Goal: Task Accomplishment & Management: Use online tool/utility

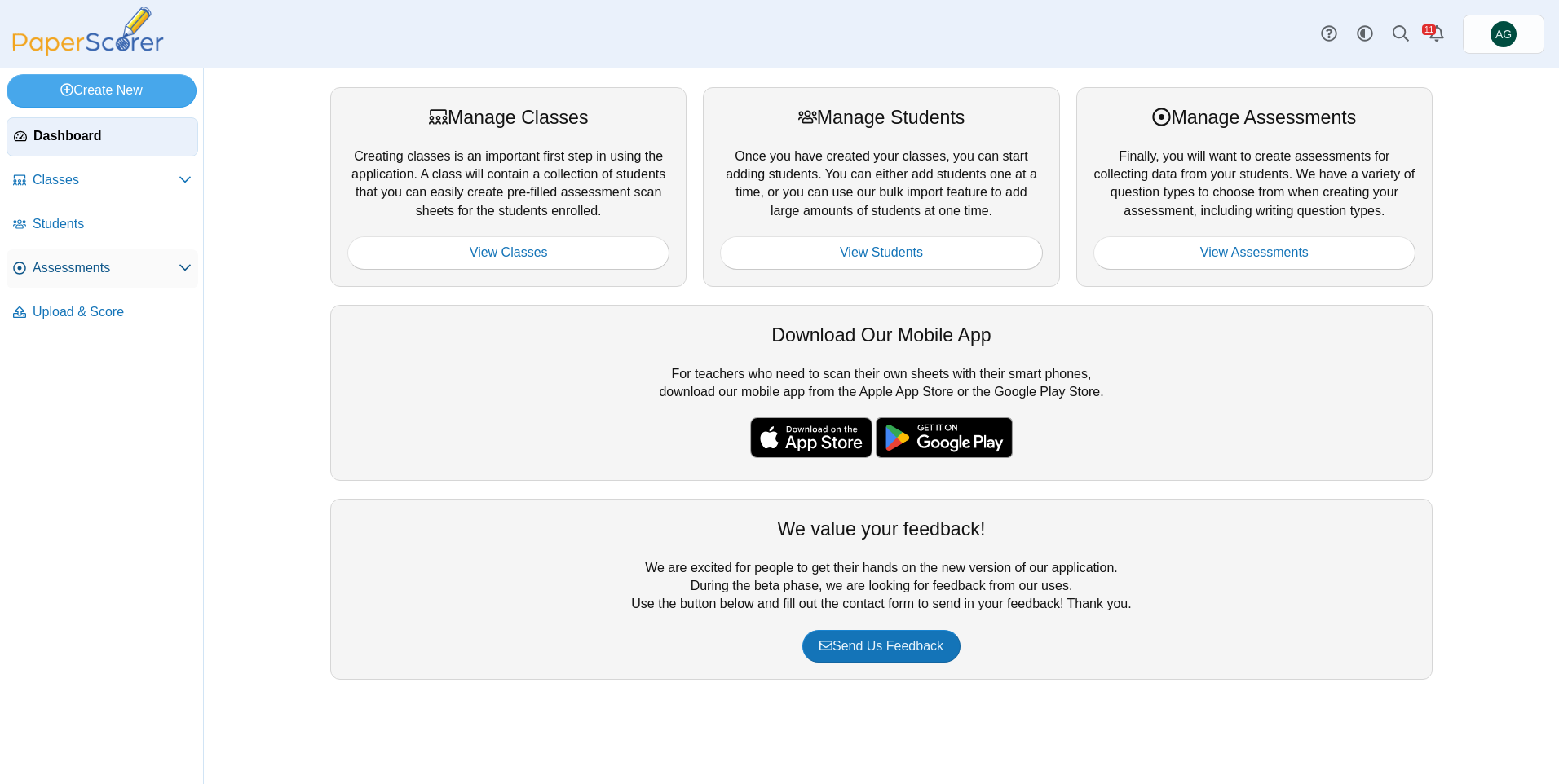
click at [95, 265] on span "Assessments" at bounding box center [106, 269] width 146 height 18
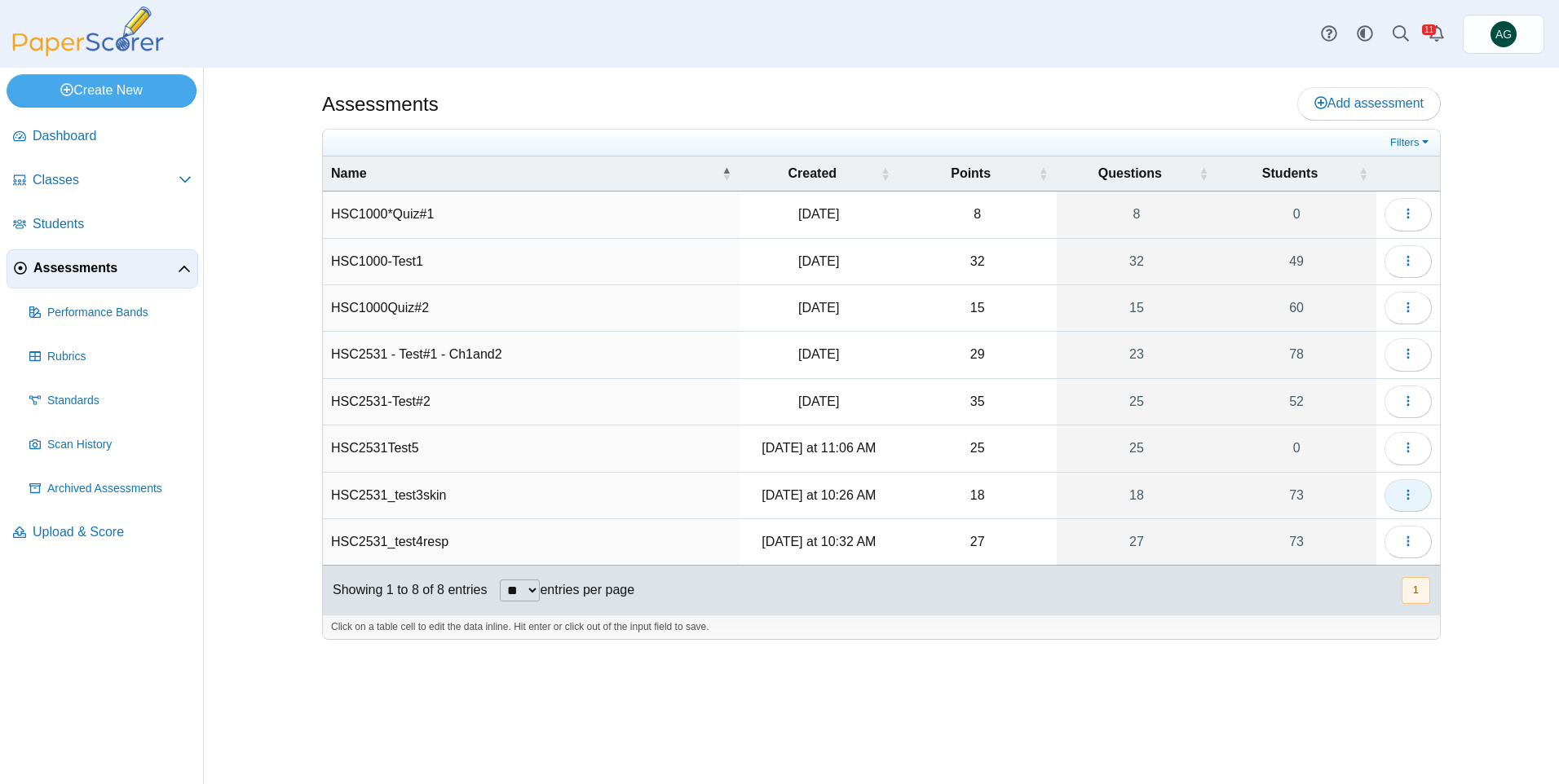
click at [1395, 500] on button "button" at bounding box center [1409, 496] width 48 height 33
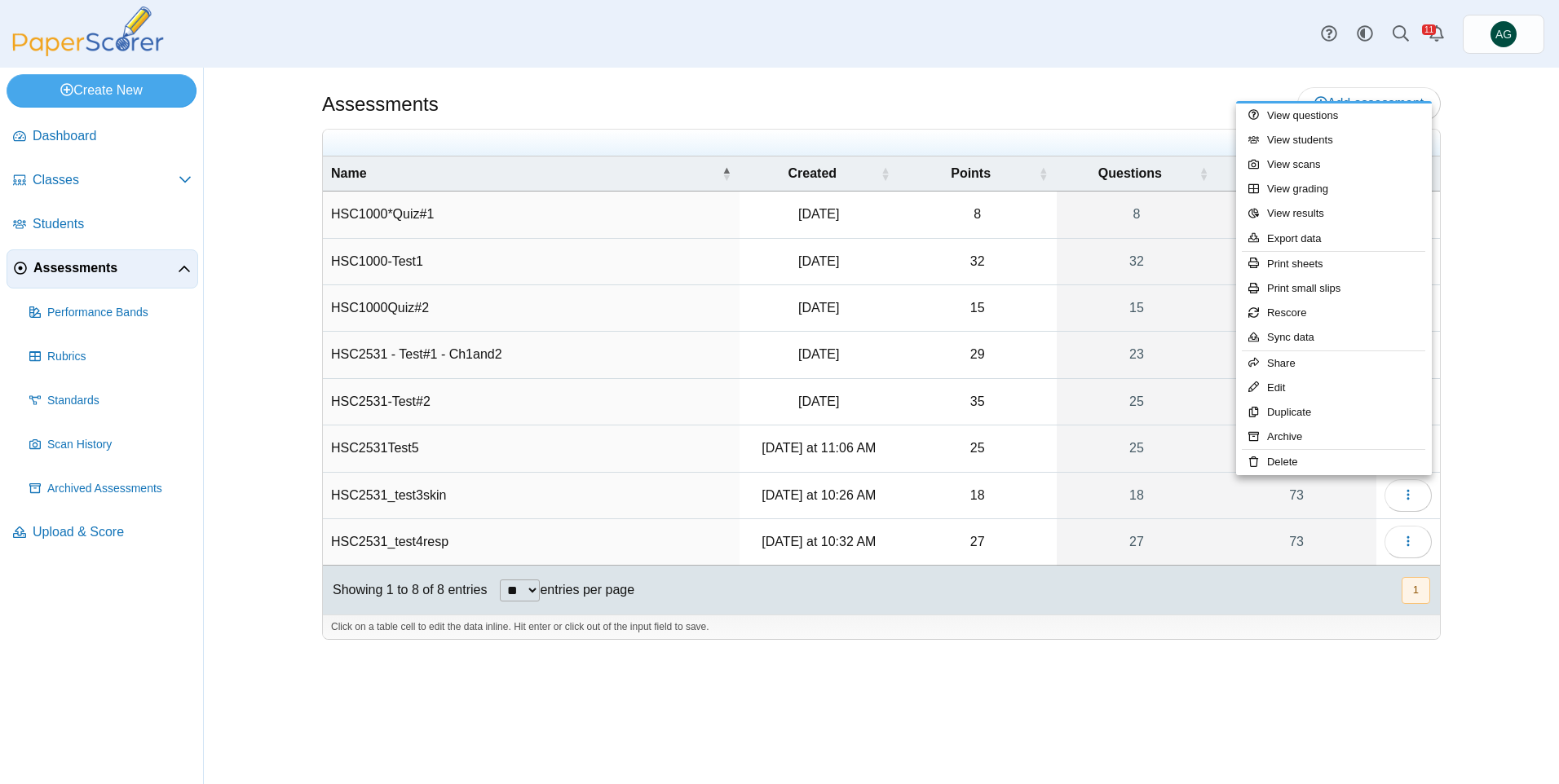
click at [563, 492] on td "HSC2531_test3skin" at bounding box center [531, 496] width 417 height 47
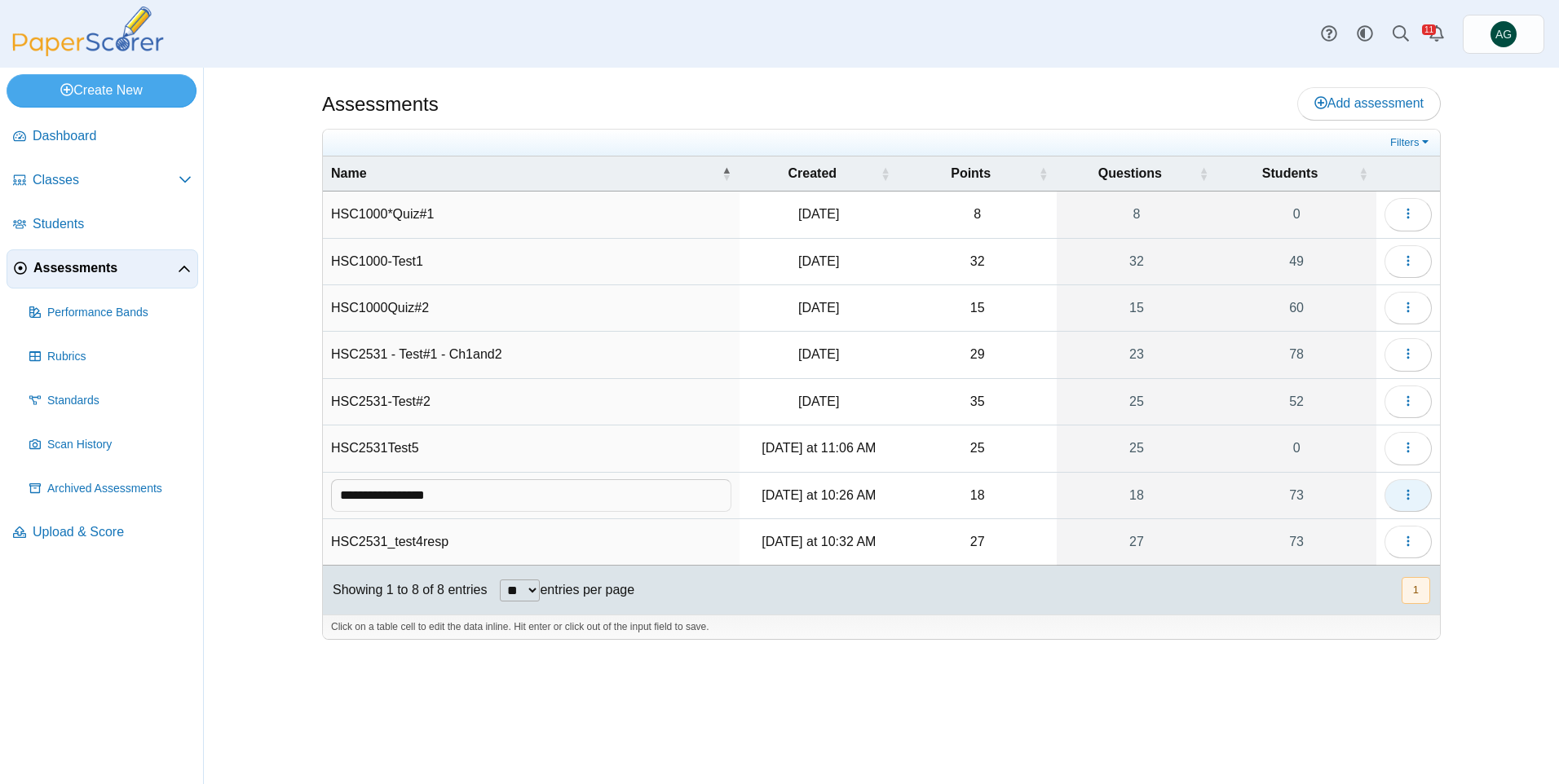
click at [1405, 503] on button "button" at bounding box center [1409, 496] width 48 height 33
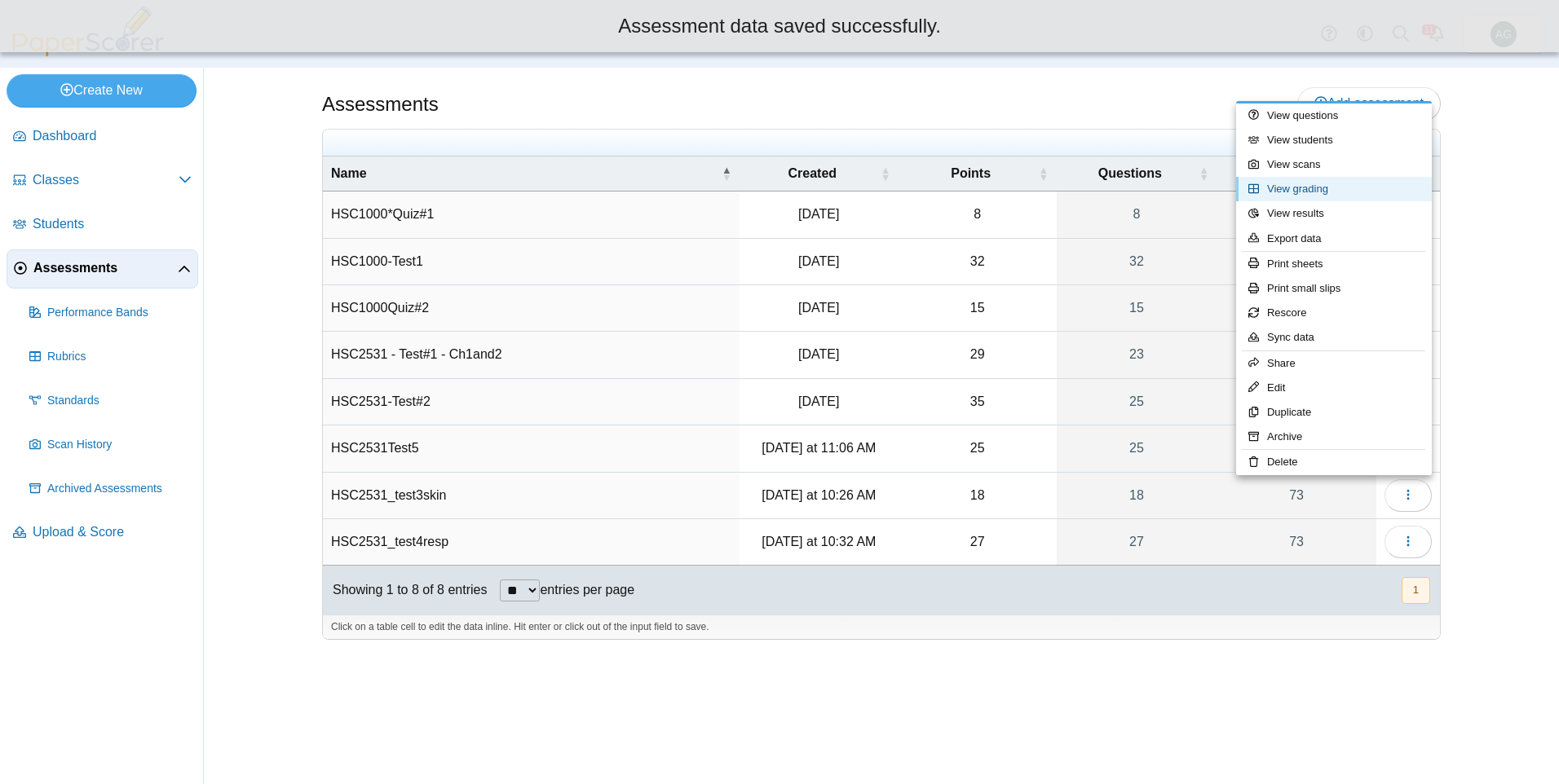
click at [1321, 189] on link "View grading" at bounding box center [1334, 189] width 196 height 25
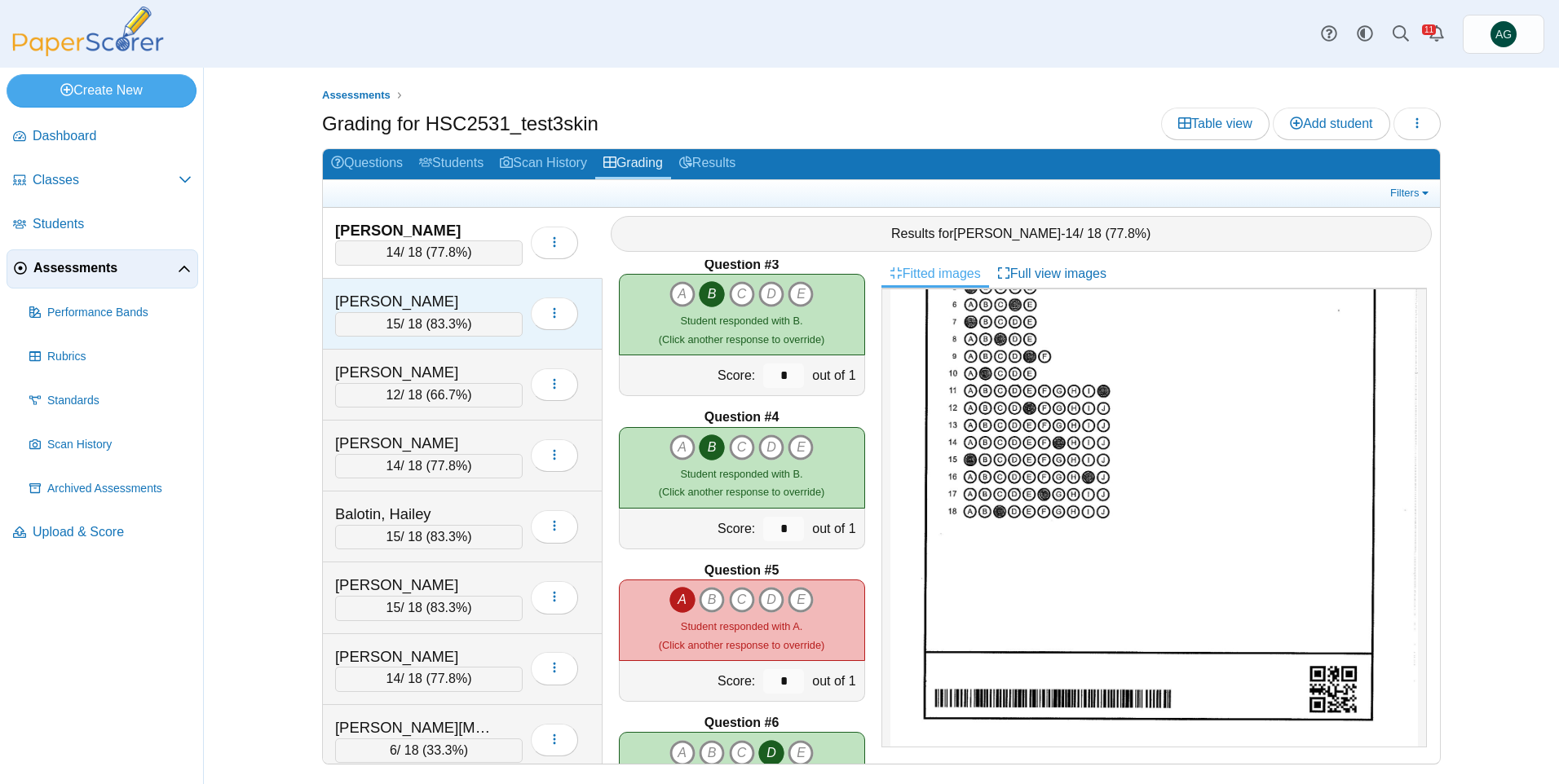
click at [473, 321] on div "15 / 18 ( 83.3% )" at bounding box center [429, 325] width 187 height 25
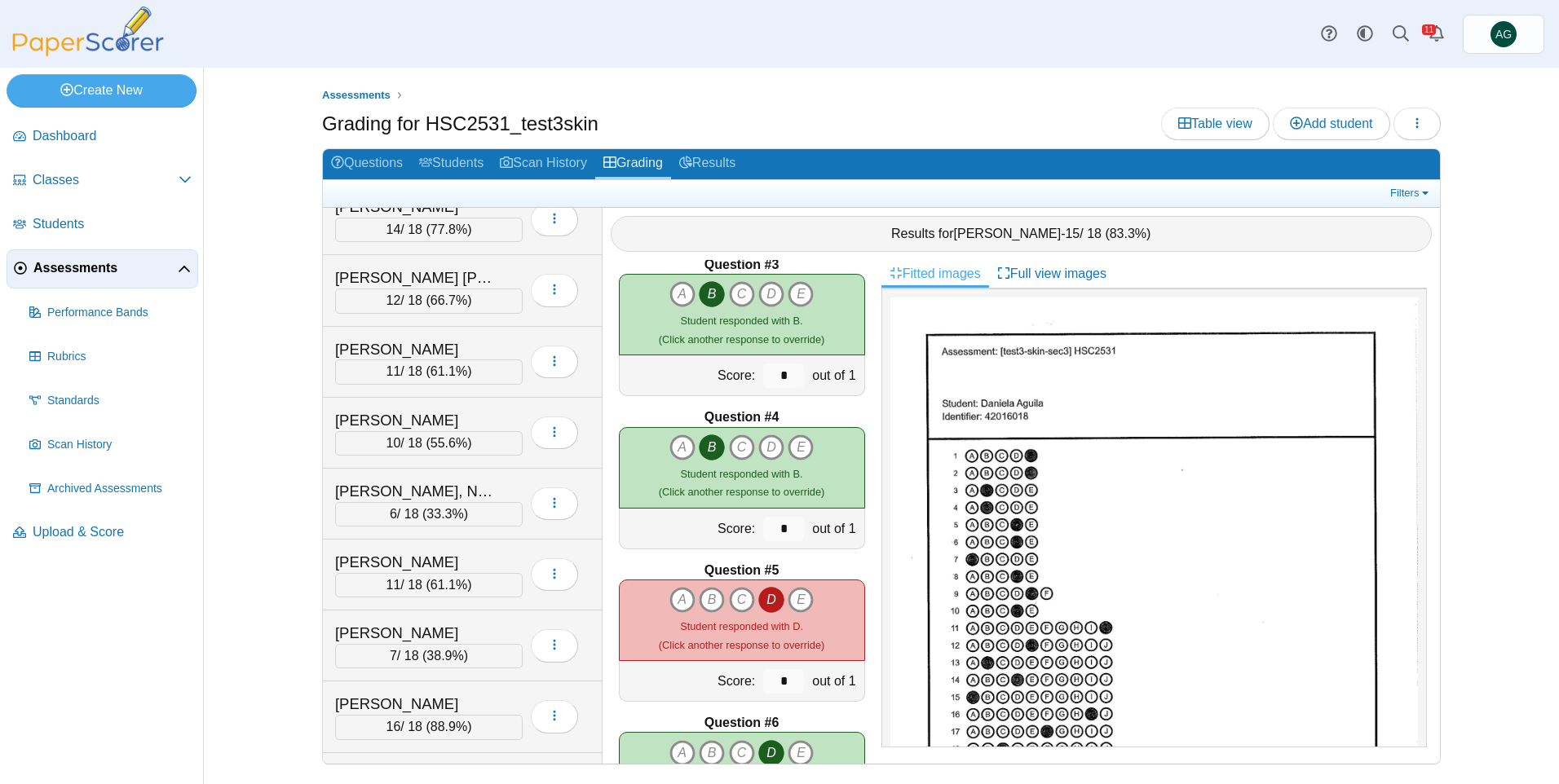
scroll to position [4630, 0]
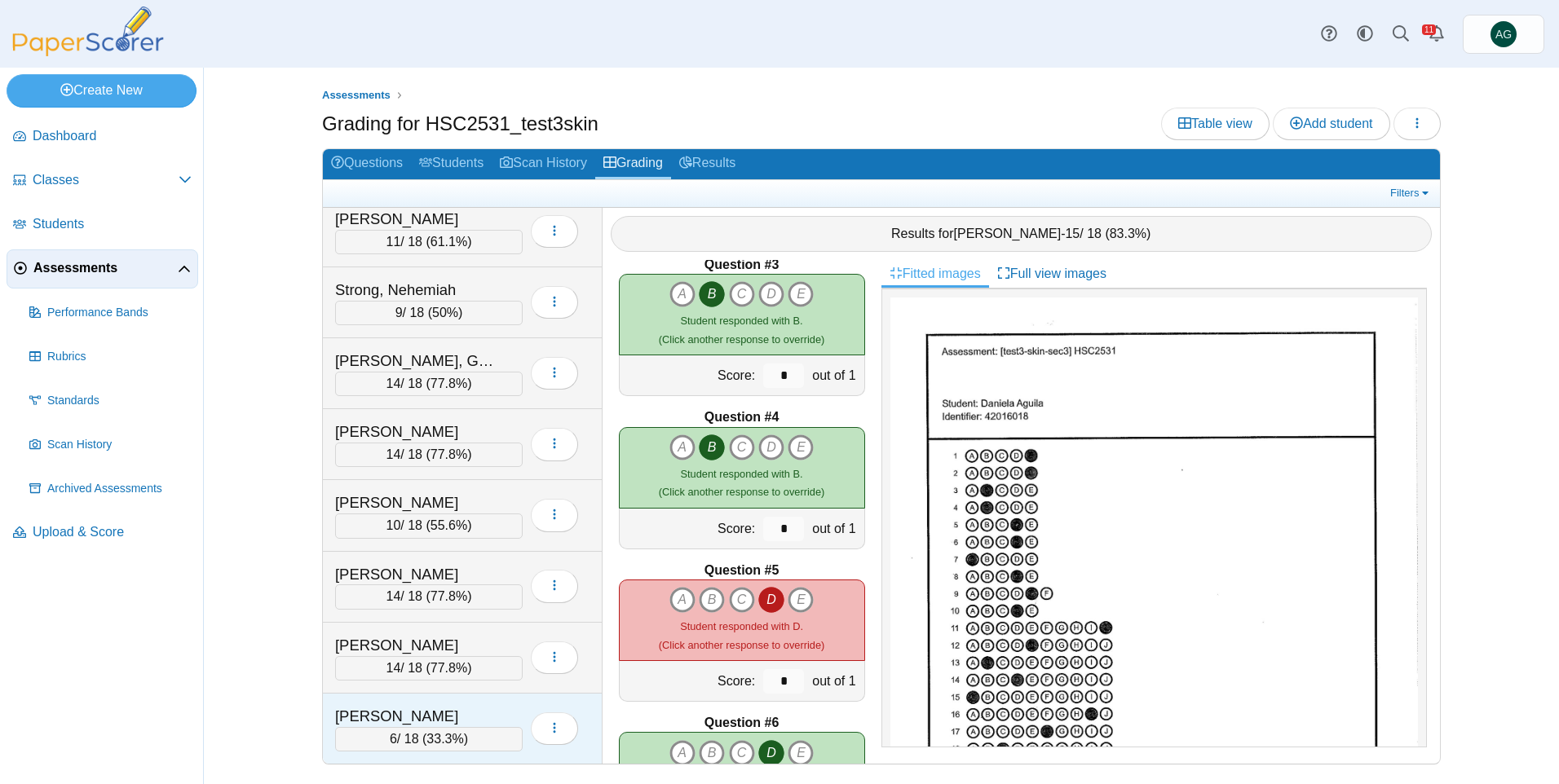
click at [438, 720] on div "Williams, Adriann" at bounding box center [417, 717] width 163 height 21
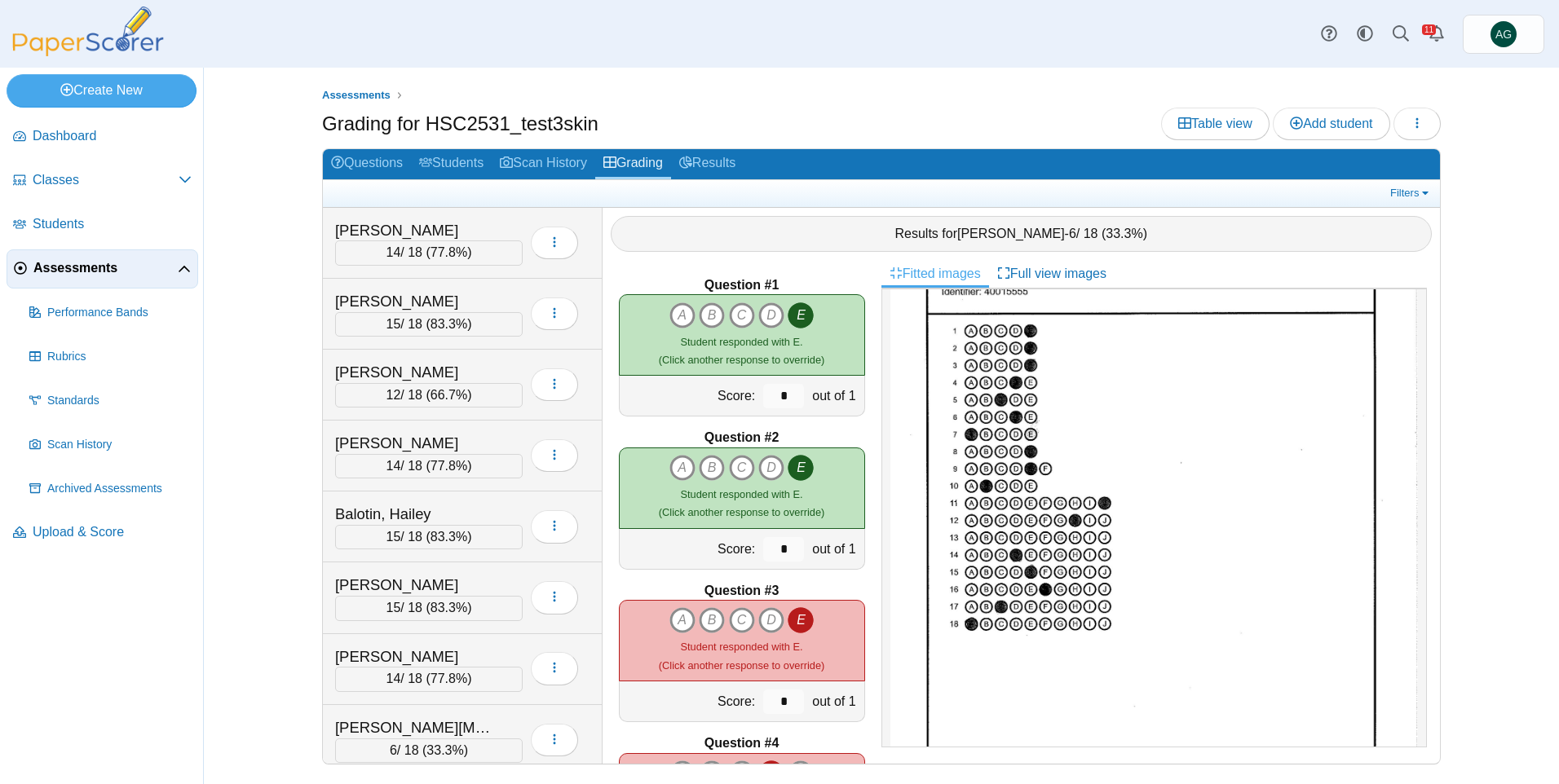
scroll to position [0, 0]
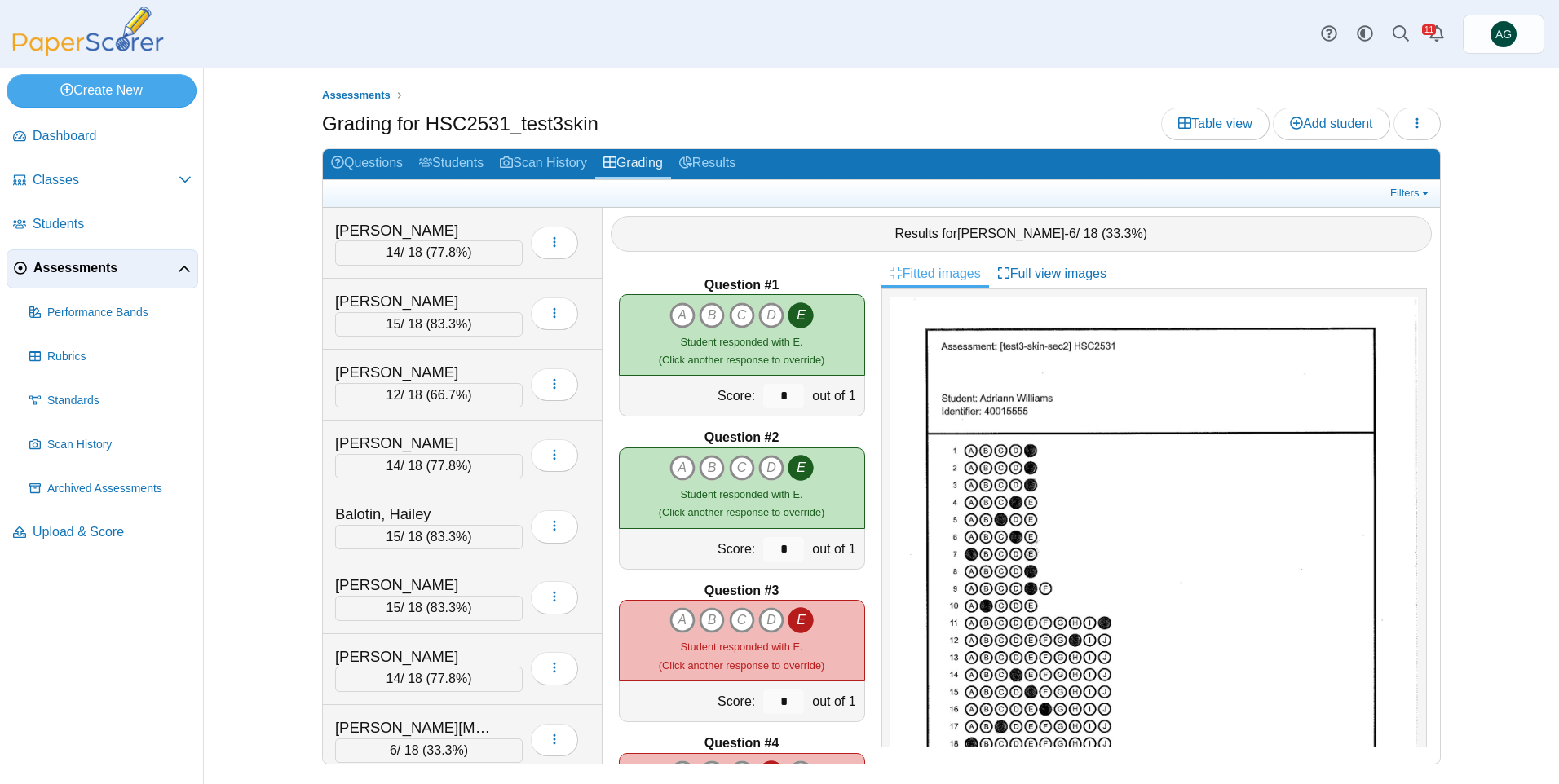
click at [81, 278] on link "Assessments" at bounding box center [102, 270] width 191 height 39
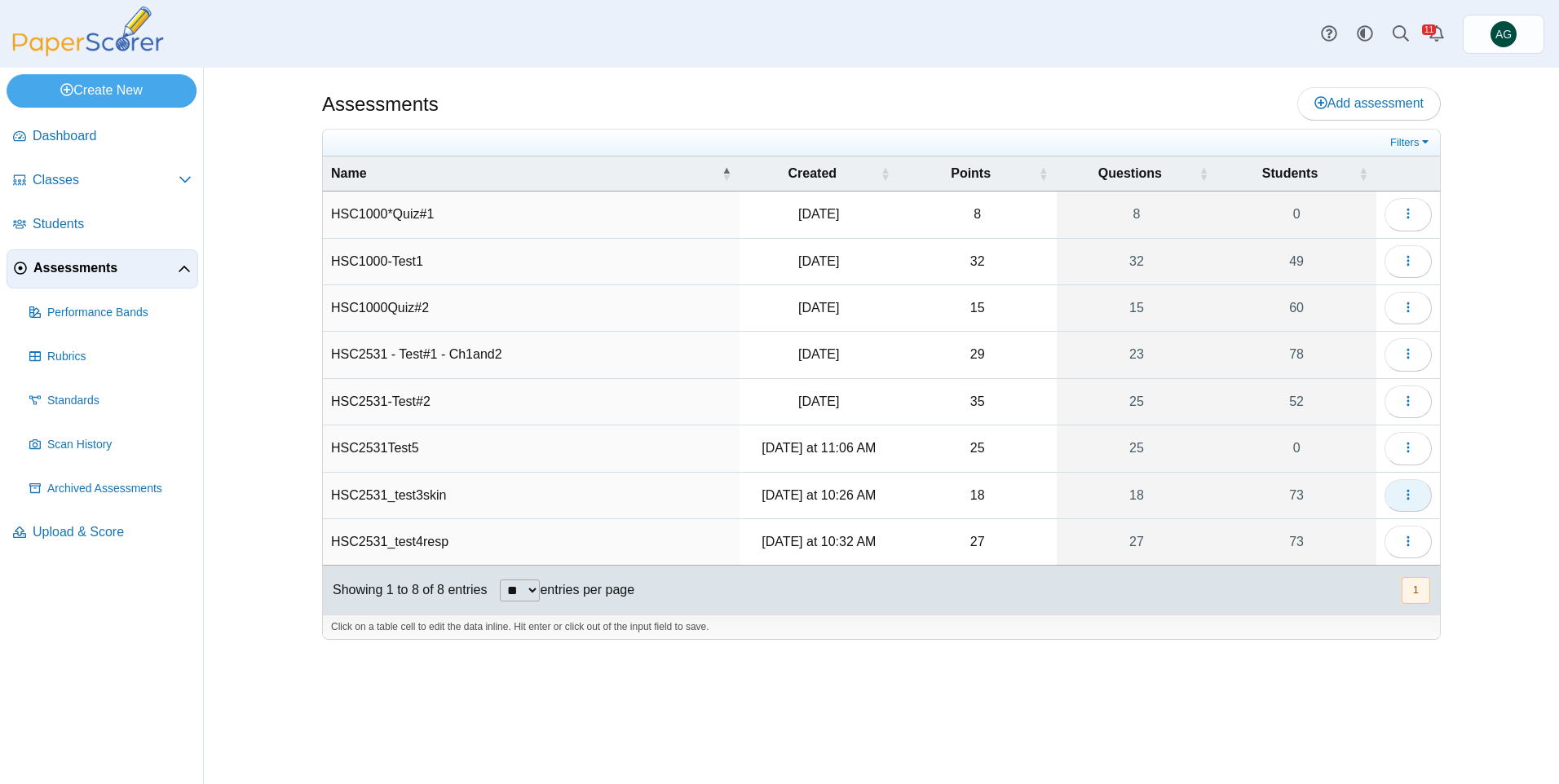
click at [1406, 492] on icon "button" at bounding box center [1409, 495] width 13 height 13
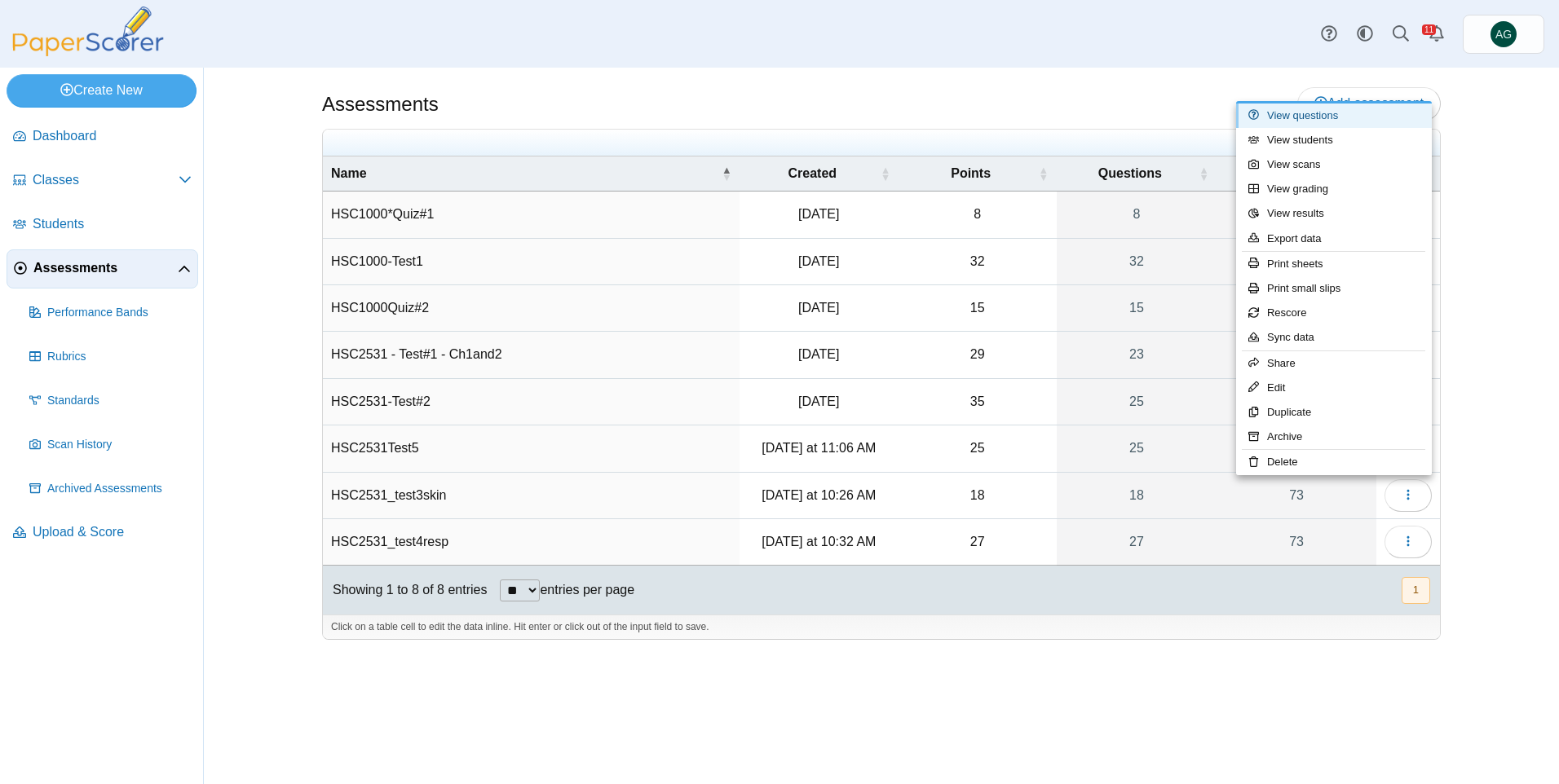
click at [1371, 118] on link "View questions" at bounding box center [1334, 116] width 196 height 25
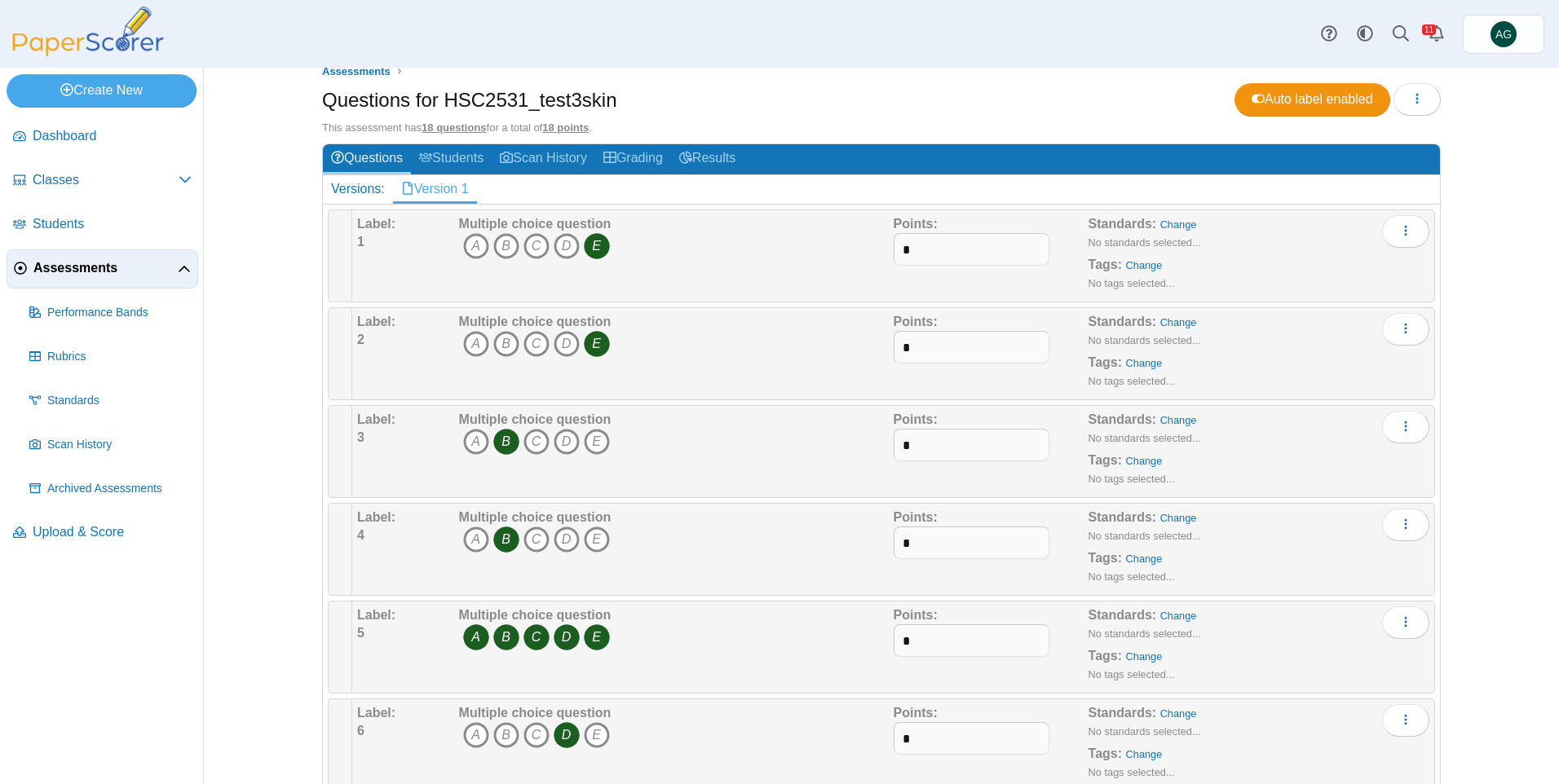
scroll to position [163, 0]
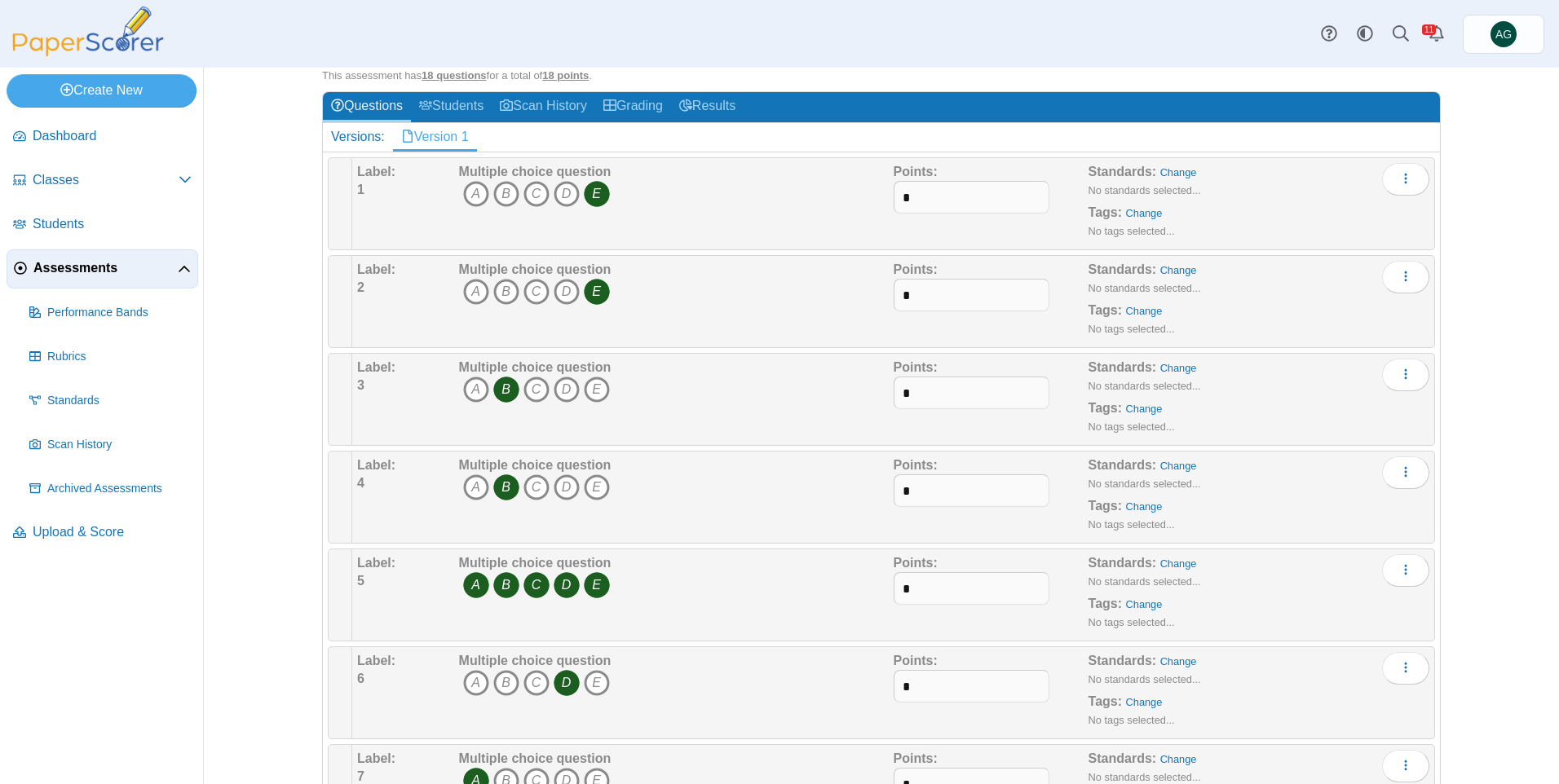
click at [583, 582] on icon "E" at bounding box center [597, 585] width 26 height 26
click at [530, 588] on icon "C" at bounding box center [537, 585] width 26 height 26
click at [493, 589] on icon "B" at bounding box center [506, 585] width 26 height 26
click at [467, 587] on icon "A" at bounding box center [477, 585] width 26 height 26
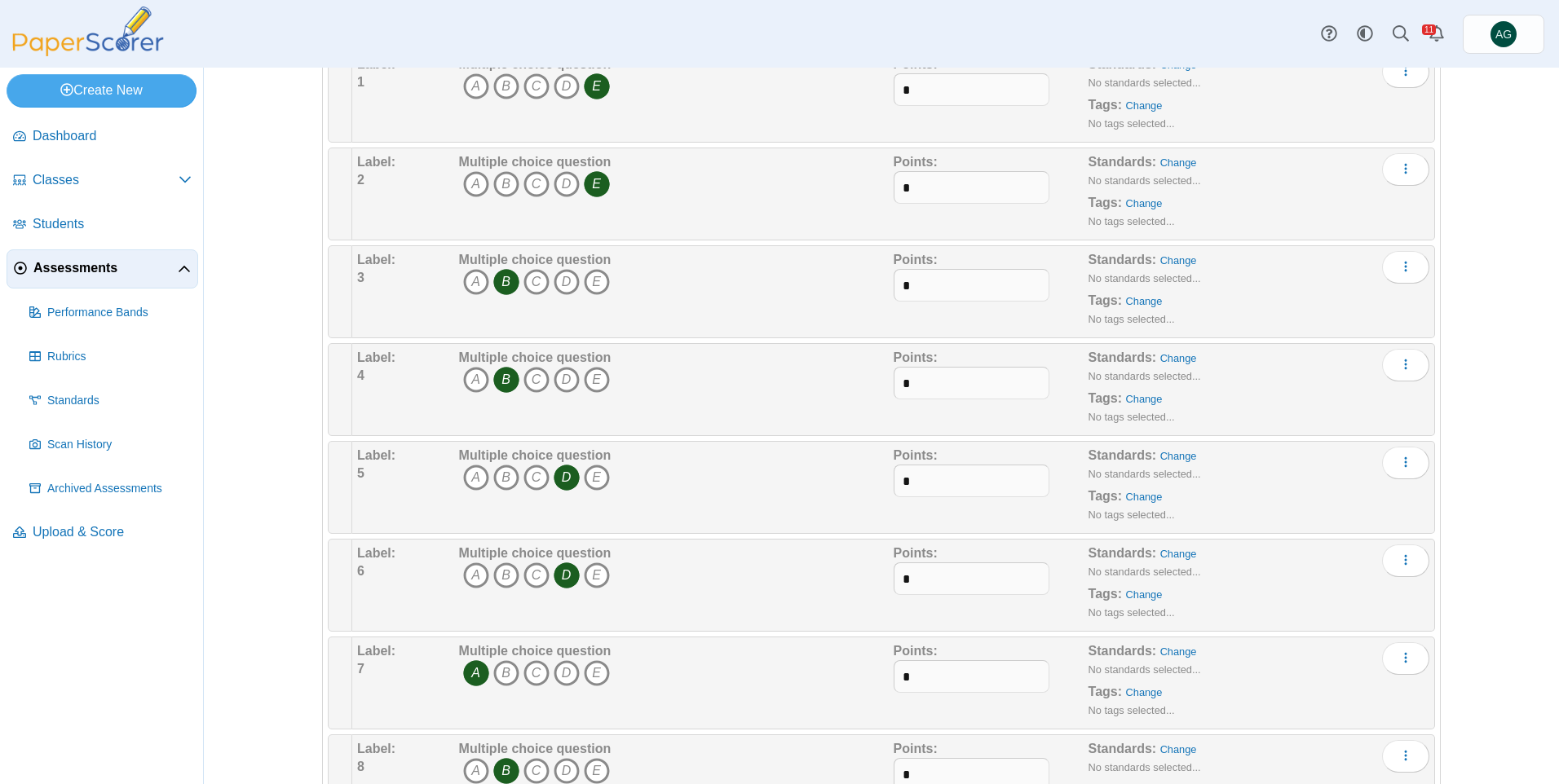
scroll to position [0, 0]
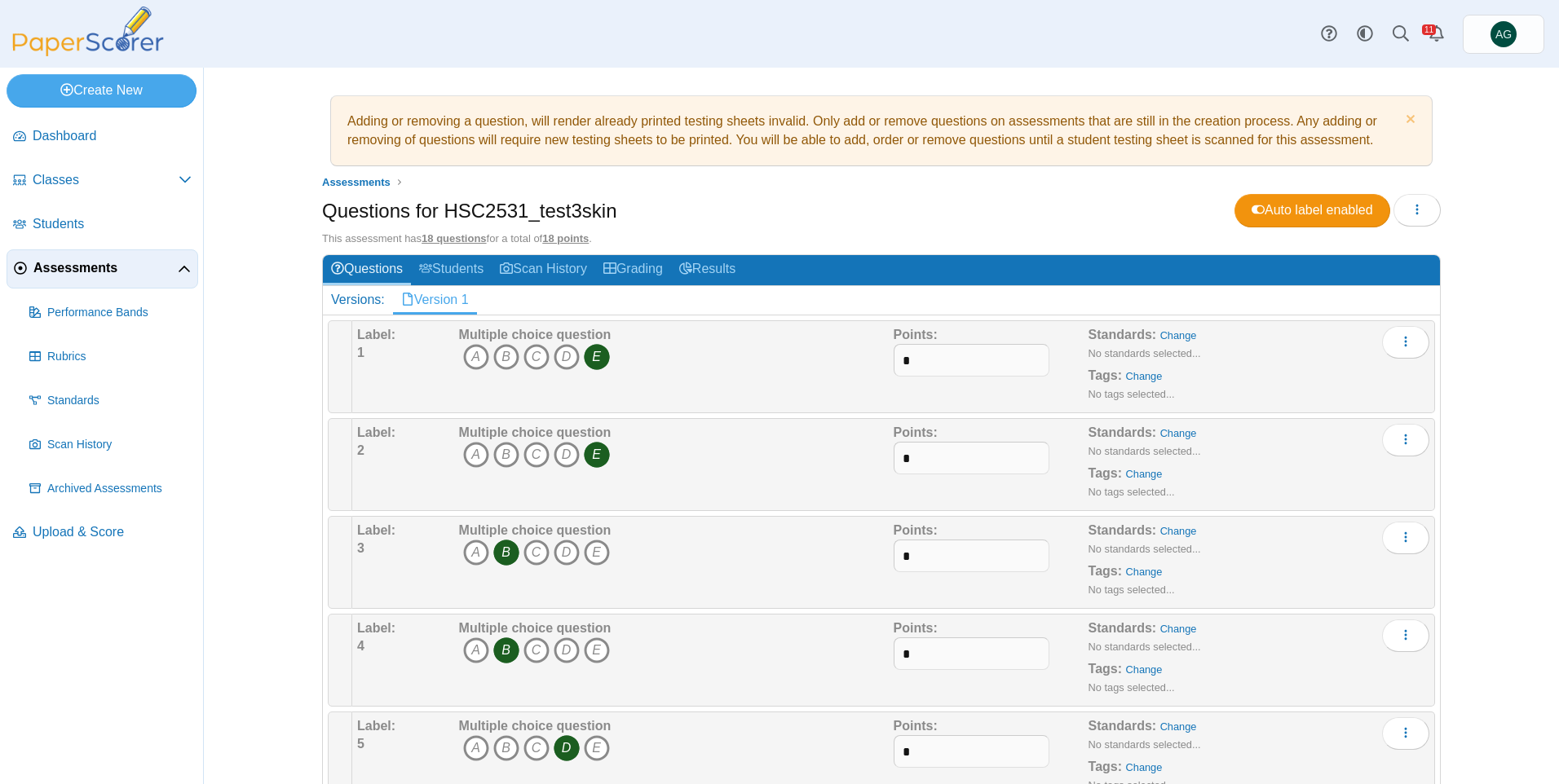
click at [91, 266] on span "Assessments" at bounding box center [106, 269] width 145 height 18
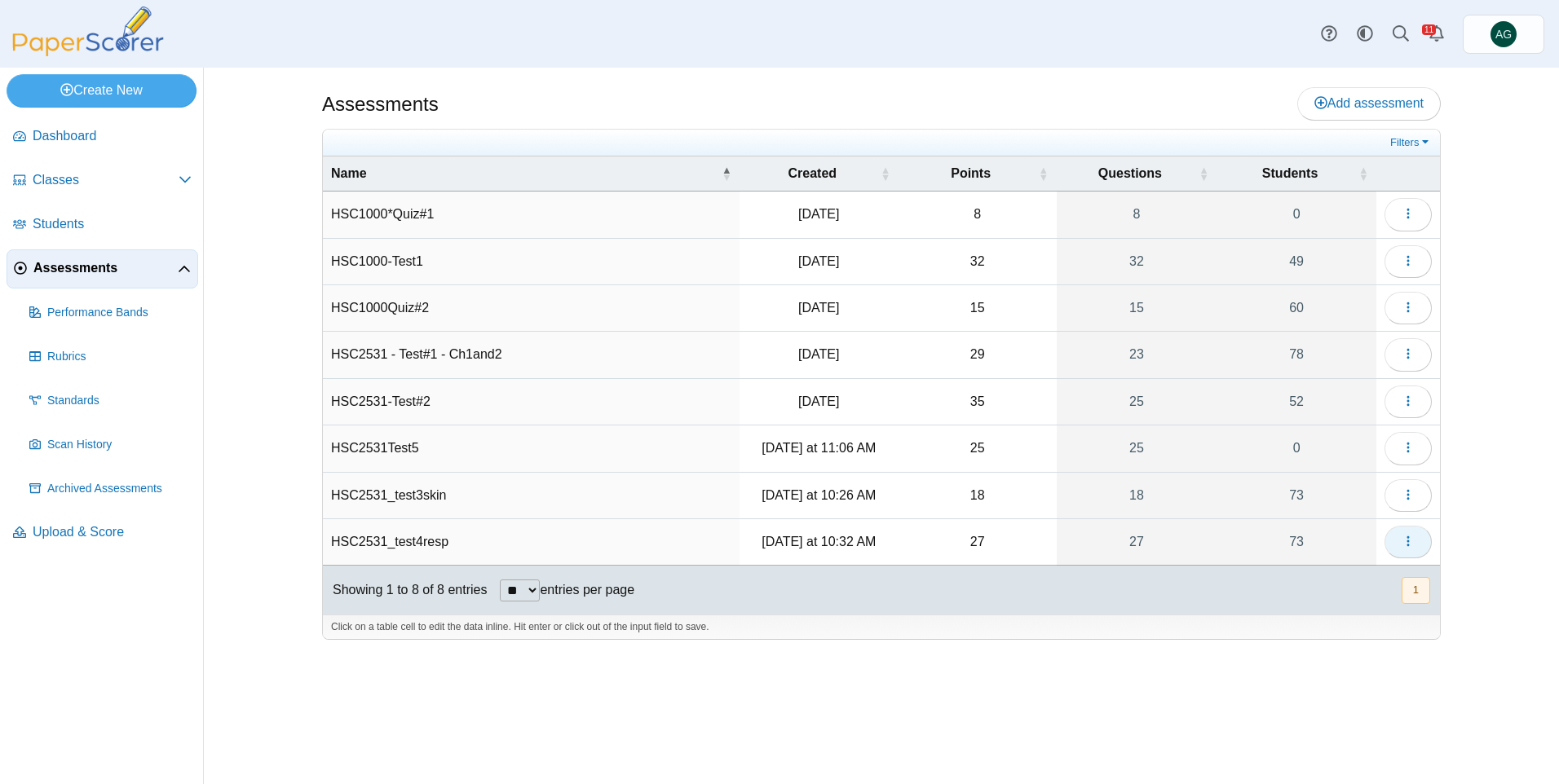
click at [1404, 542] on icon "button" at bounding box center [1409, 542] width 13 height 13
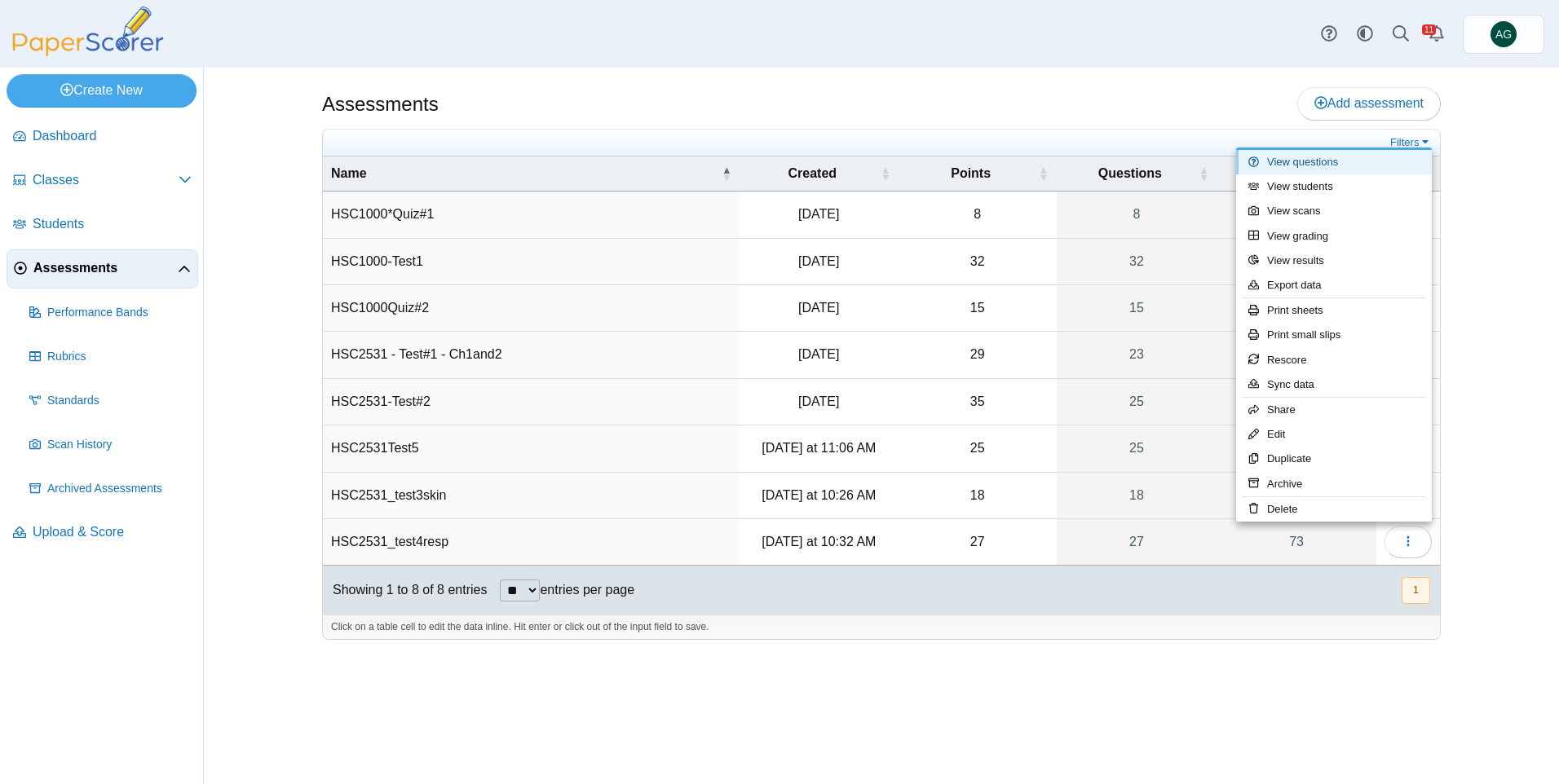
click at [1300, 168] on link "View questions" at bounding box center [1334, 163] width 196 height 25
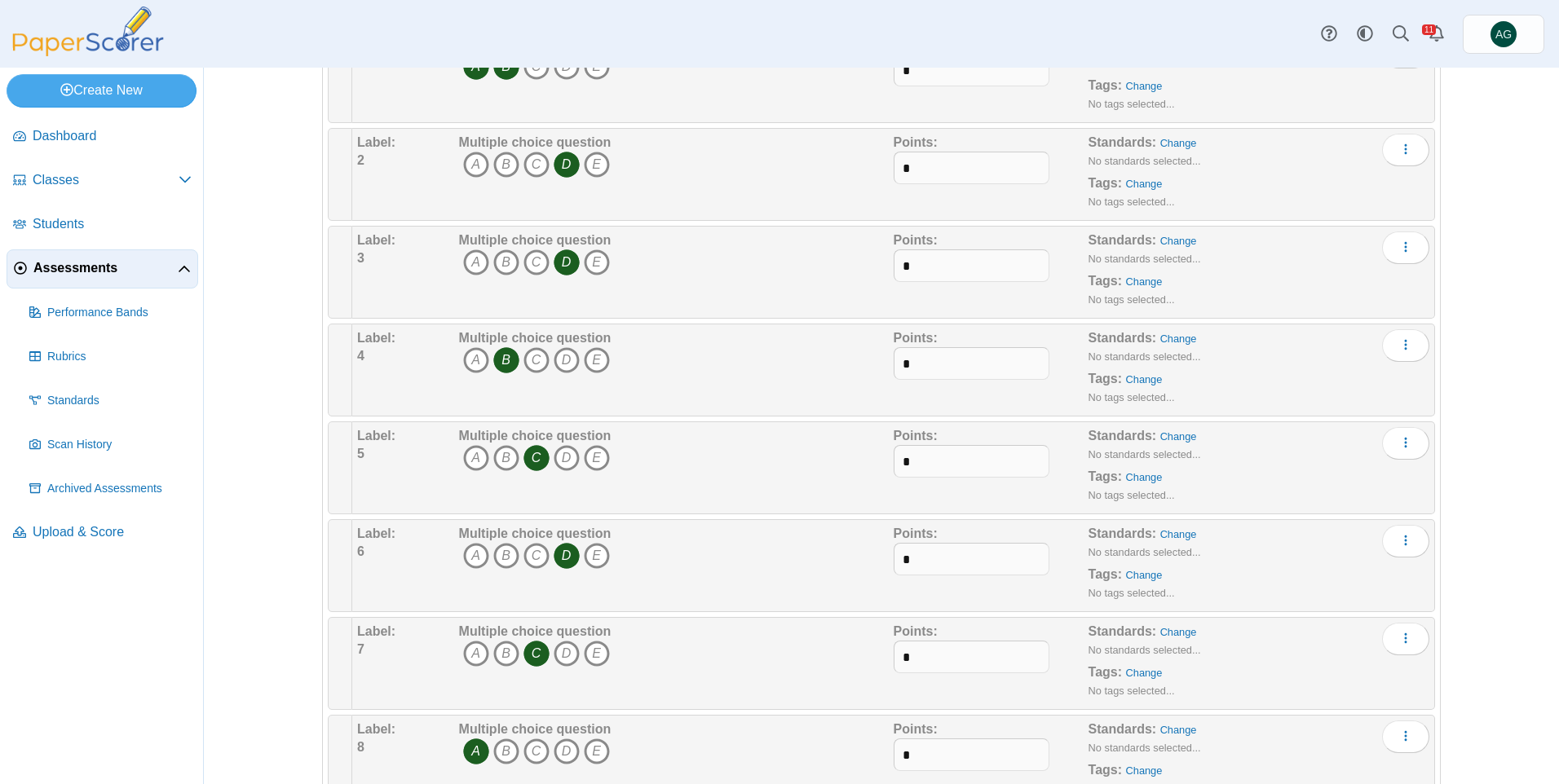
scroll to position [10, 0]
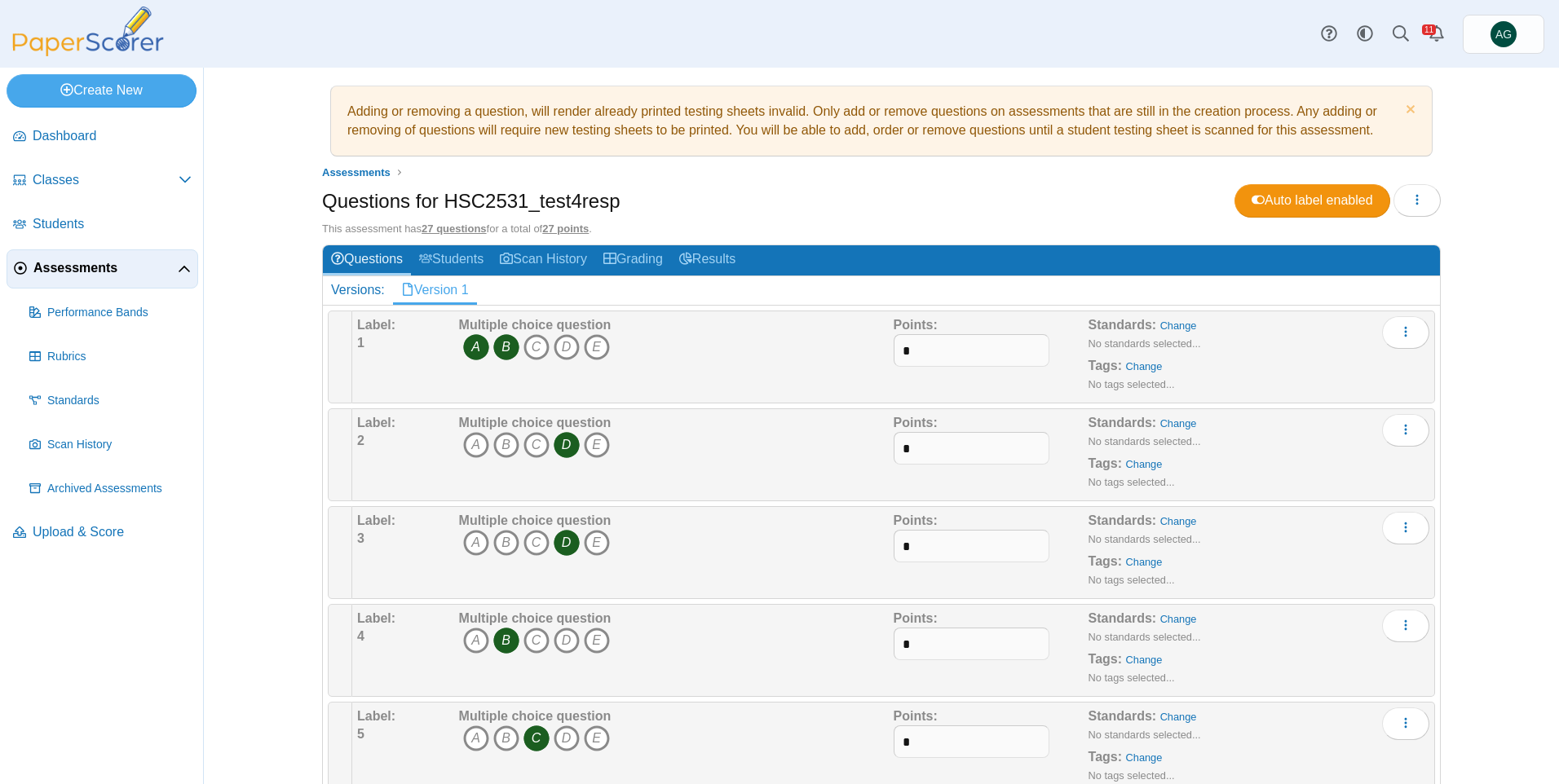
click at [497, 339] on icon "B" at bounding box center [506, 348] width 26 height 26
click at [641, 259] on link "Grading" at bounding box center [633, 261] width 76 height 30
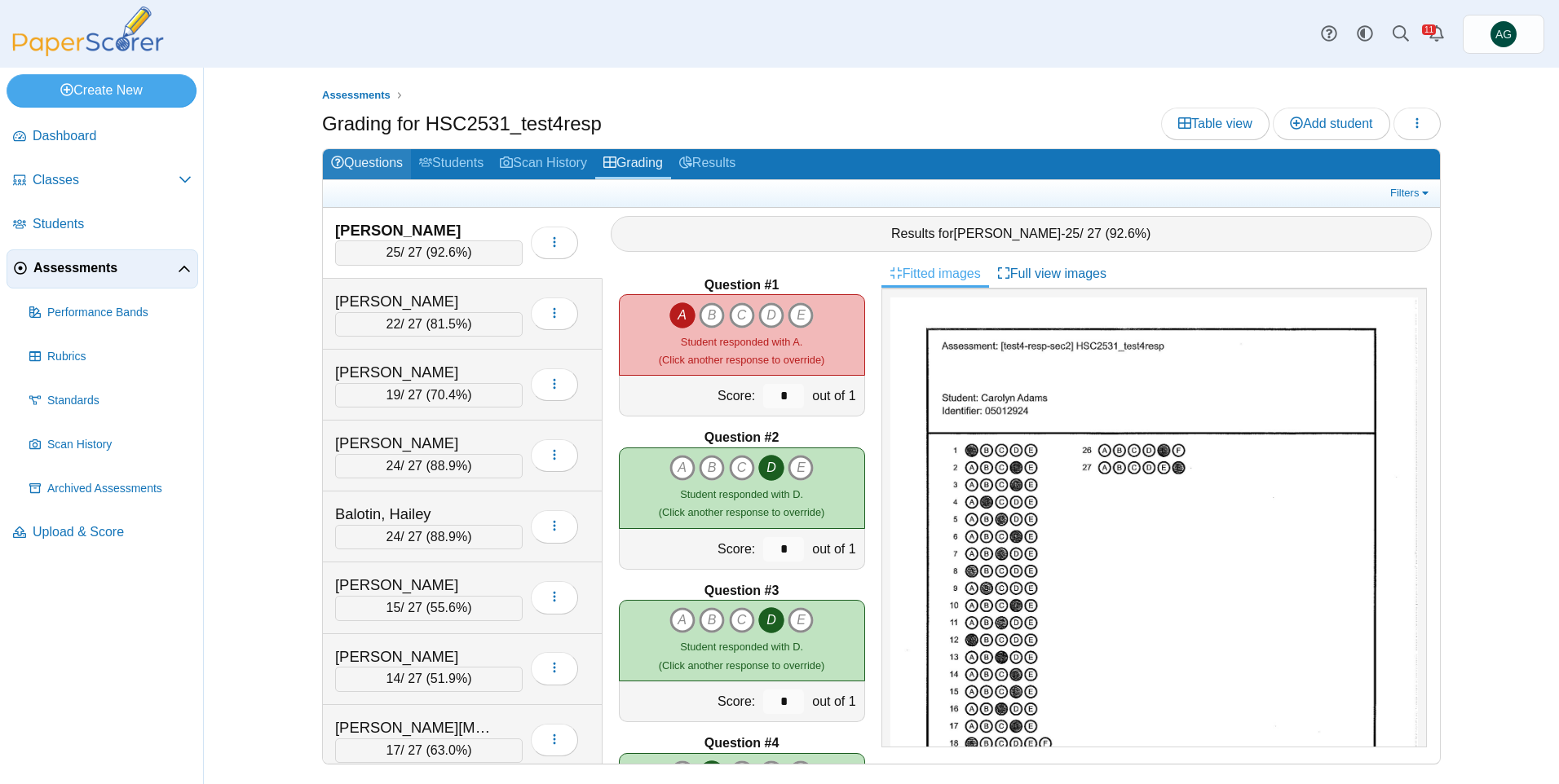
click at [364, 162] on link "Questions" at bounding box center [367, 164] width 88 height 30
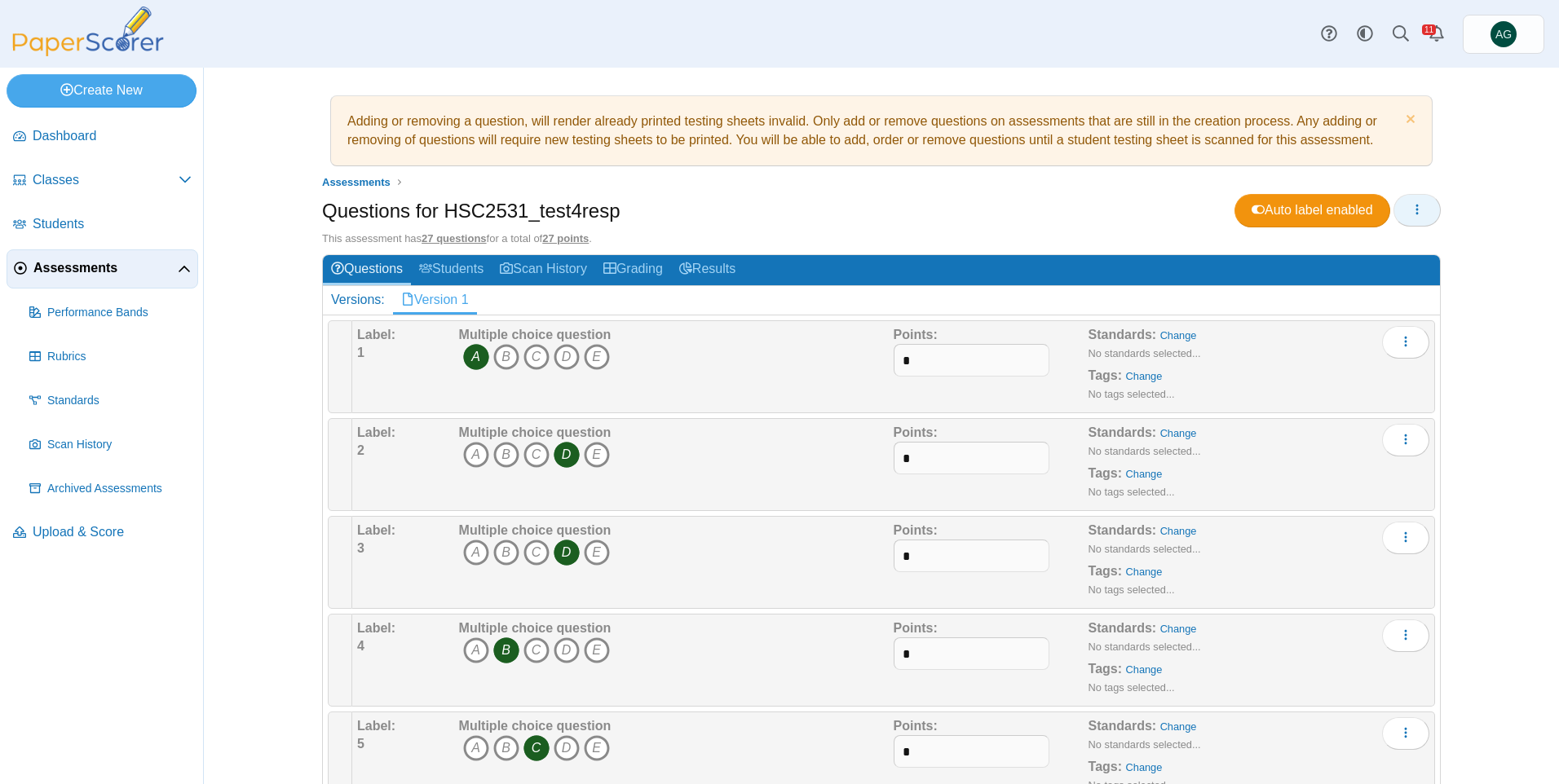
click at [1397, 205] on button "button" at bounding box center [1418, 210] width 48 height 33
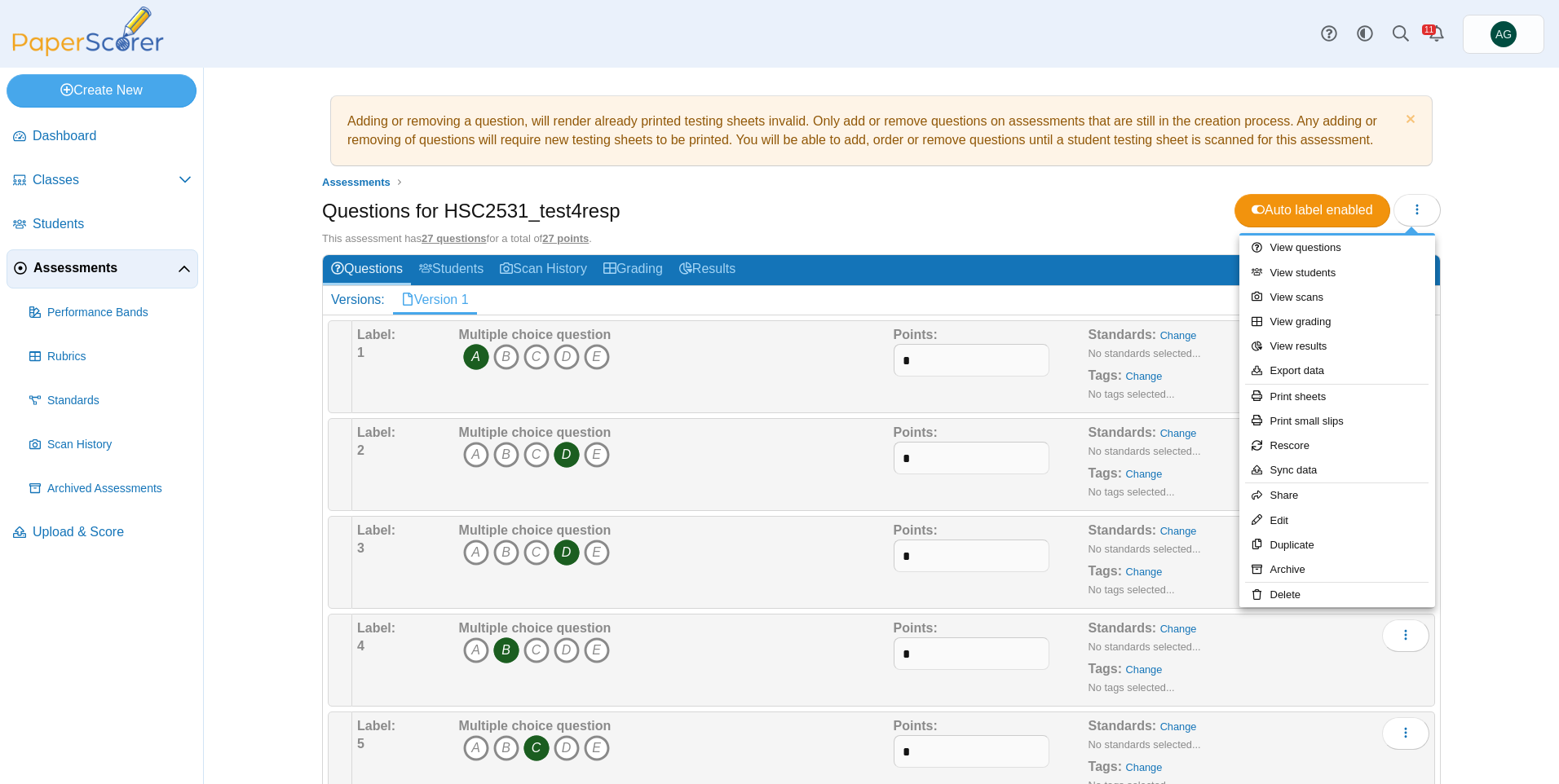
click at [846, 296] on h2 "Versions: Version 1" at bounding box center [881, 300] width 1117 height 29
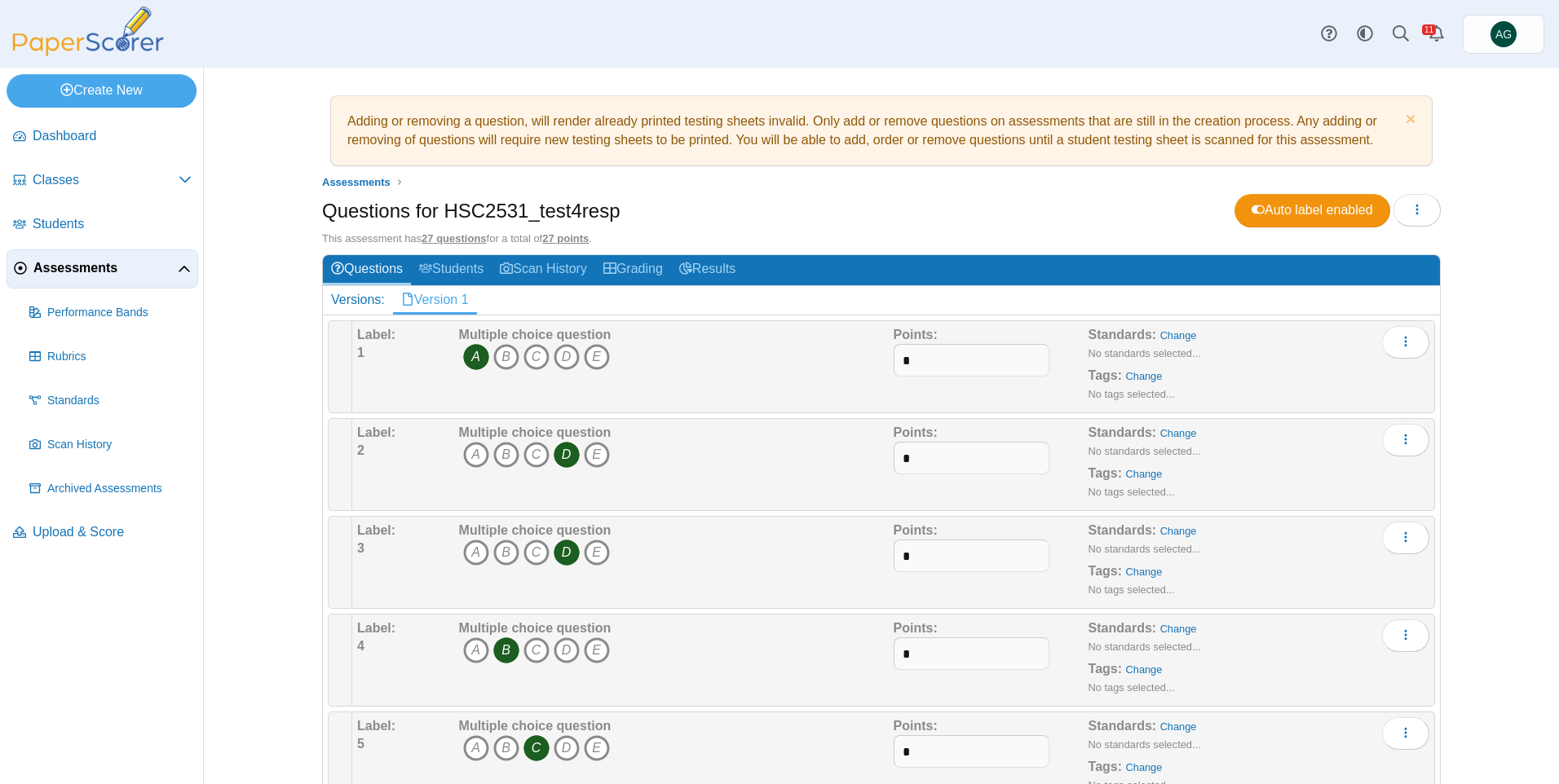
click at [371, 305] on div "Versions:" at bounding box center [357, 300] width 70 height 28
click at [440, 297] on link "Version 1" at bounding box center [435, 300] width 84 height 28
click at [1414, 204] on icon "button" at bounding box center [1417, 210] width 13 height 13
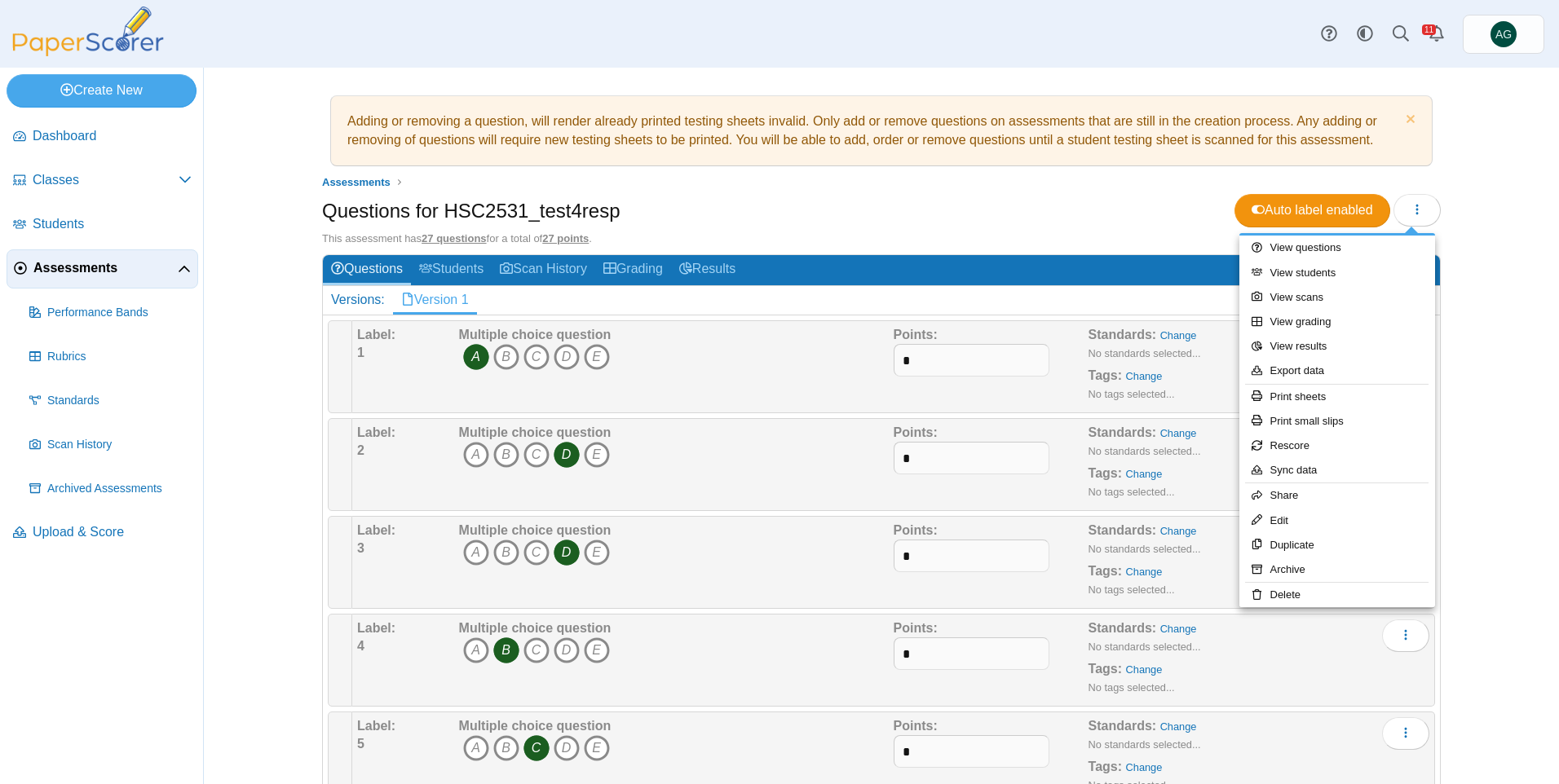
click at [600, 305] on h2 "Versions: Version 1" at bounding box center [881, 300] width 1117 height 29
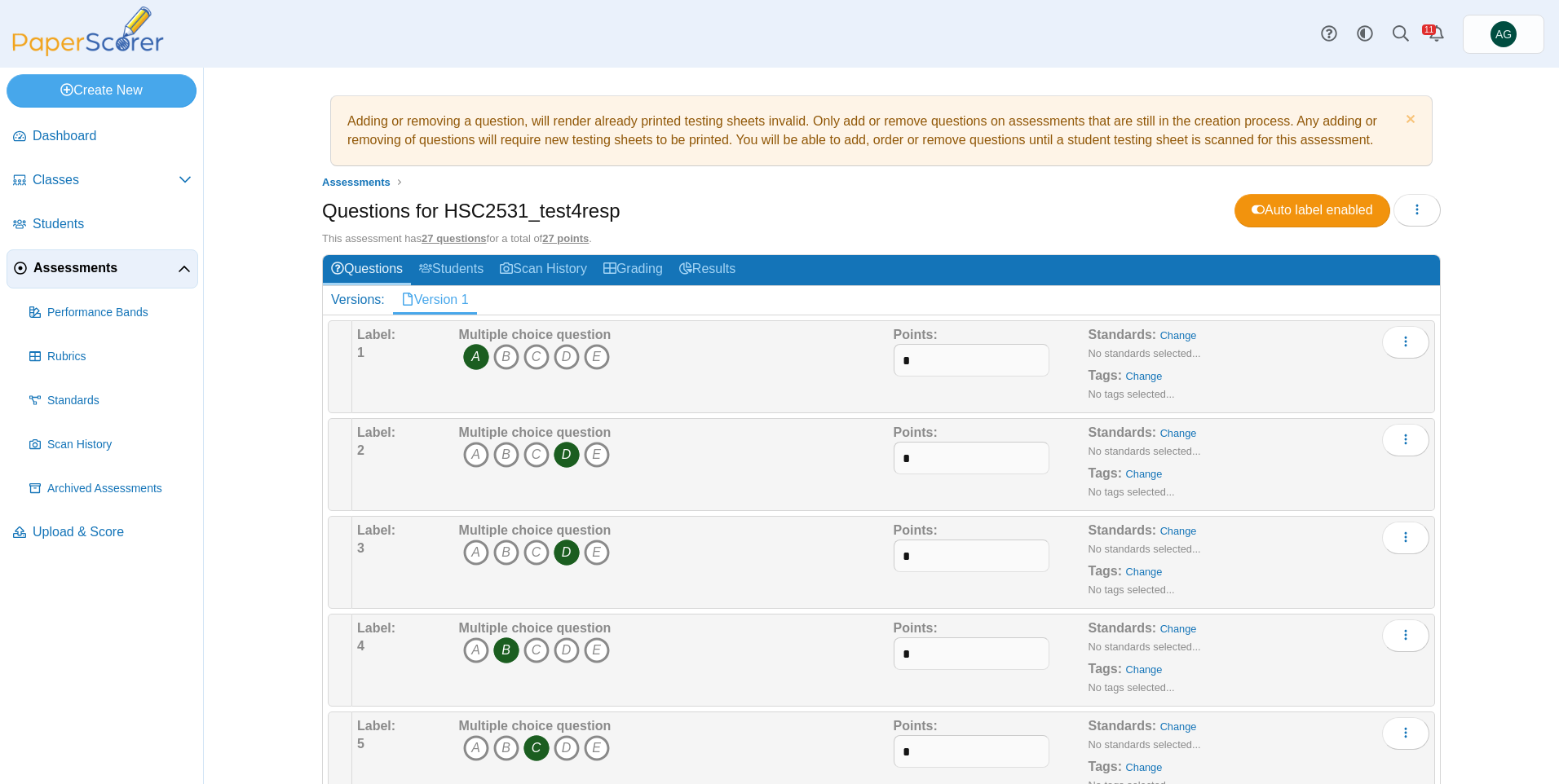
click at [441, 307] on link "Version 1" at bounding box center [435, 300] width 84 height 28
click at [1420, 205] on button "button" at bounding box center [1418, 210] width 48 height 33
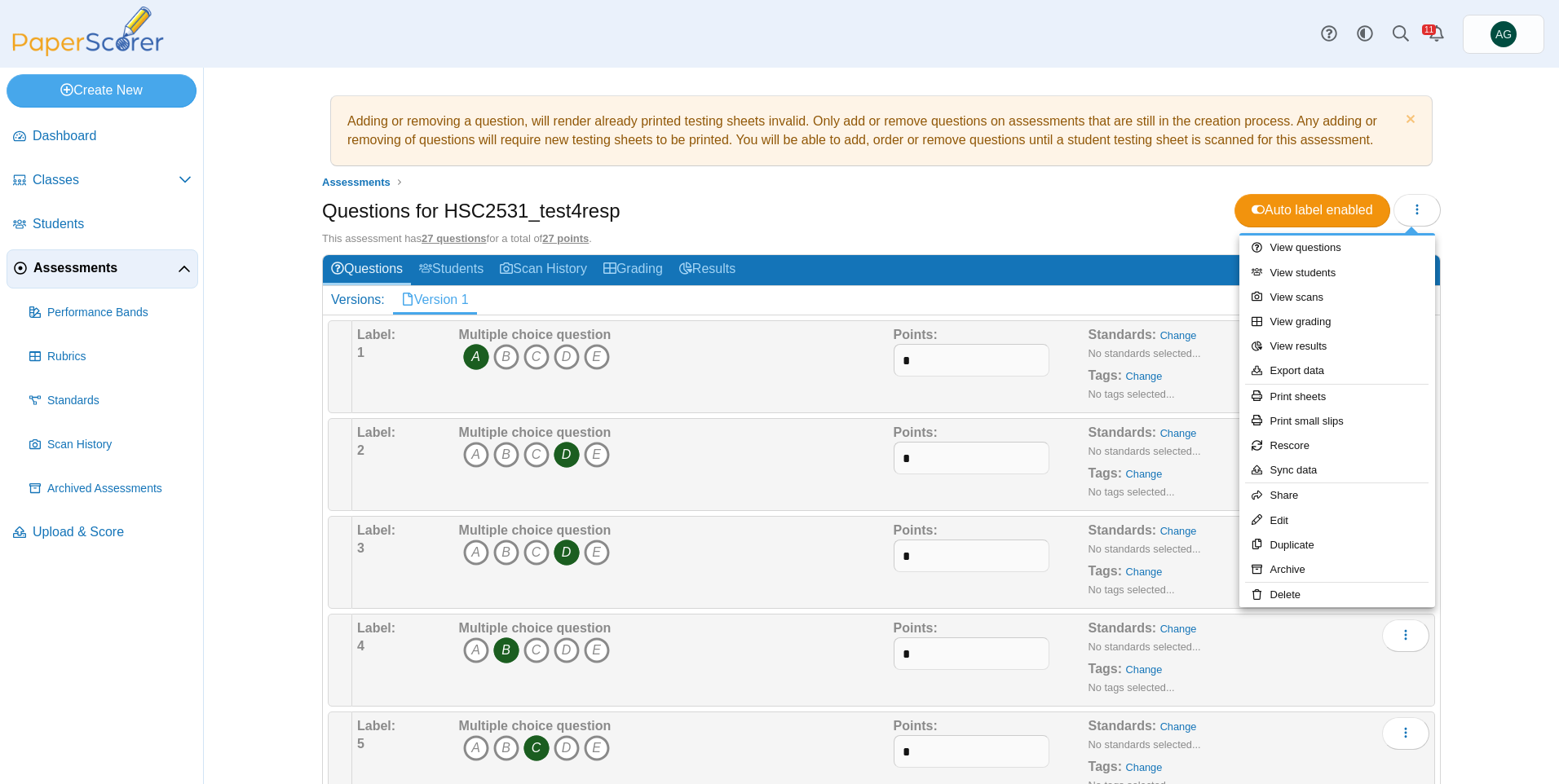
click at [98, 274] on span "Assessments" at bounding box center [106, 269] width 145 height 18
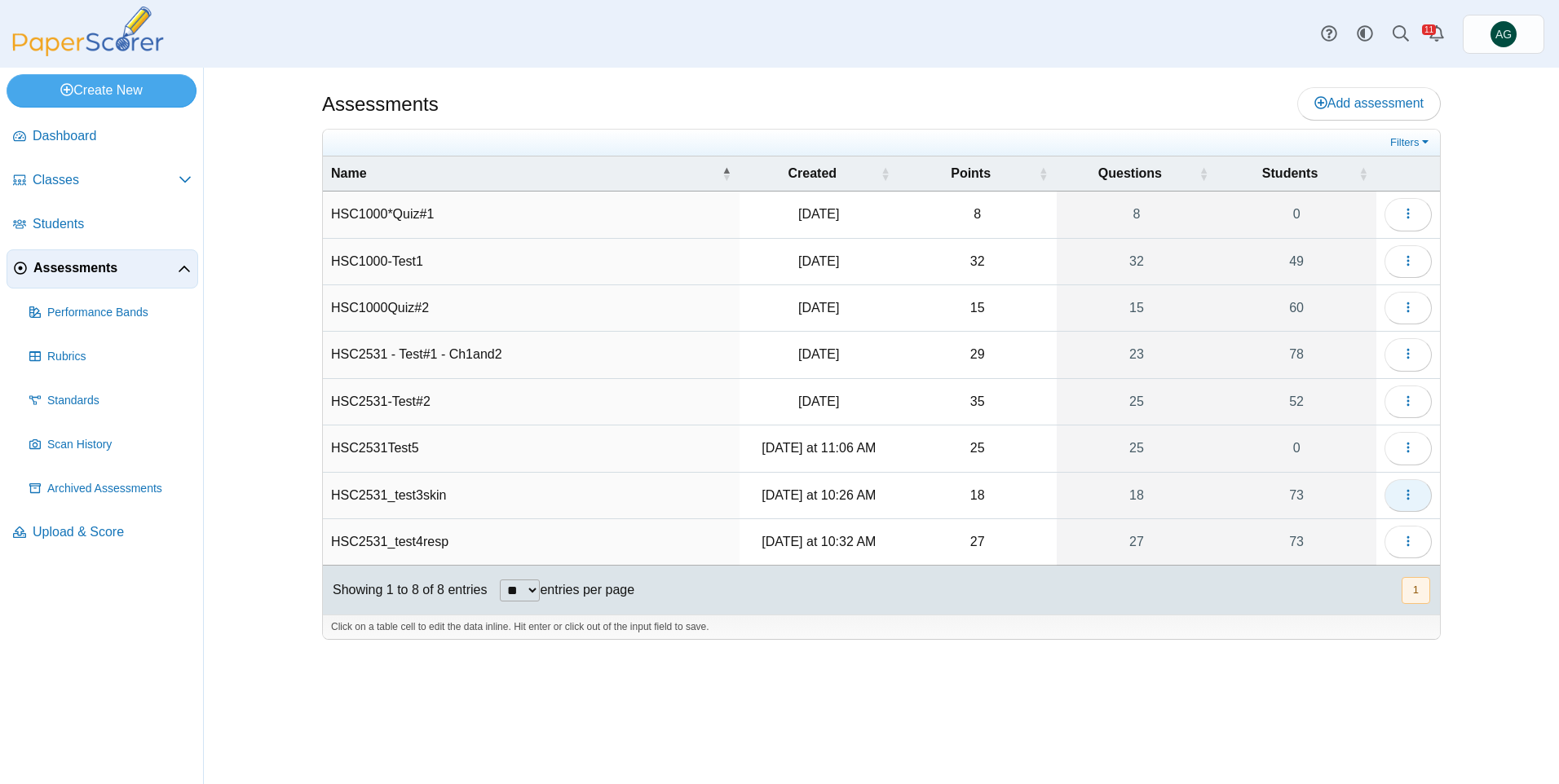
click at [1412, 494] on icon "button" at bounding box center [1409, 495] width 13 height 13
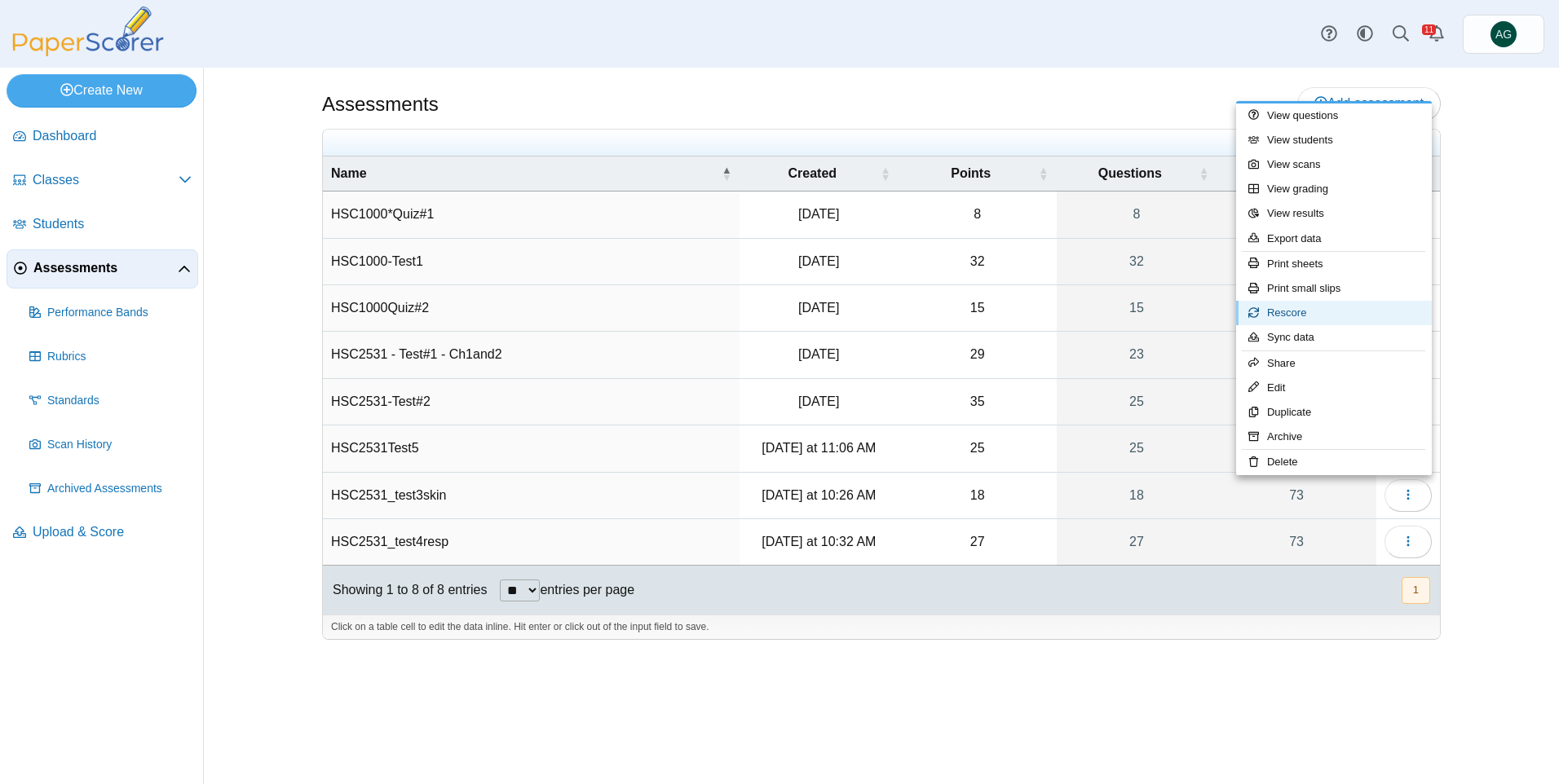
click at [1331, 309] on link "Rescore" at bounding box center [1334, 313] width 196 height 25
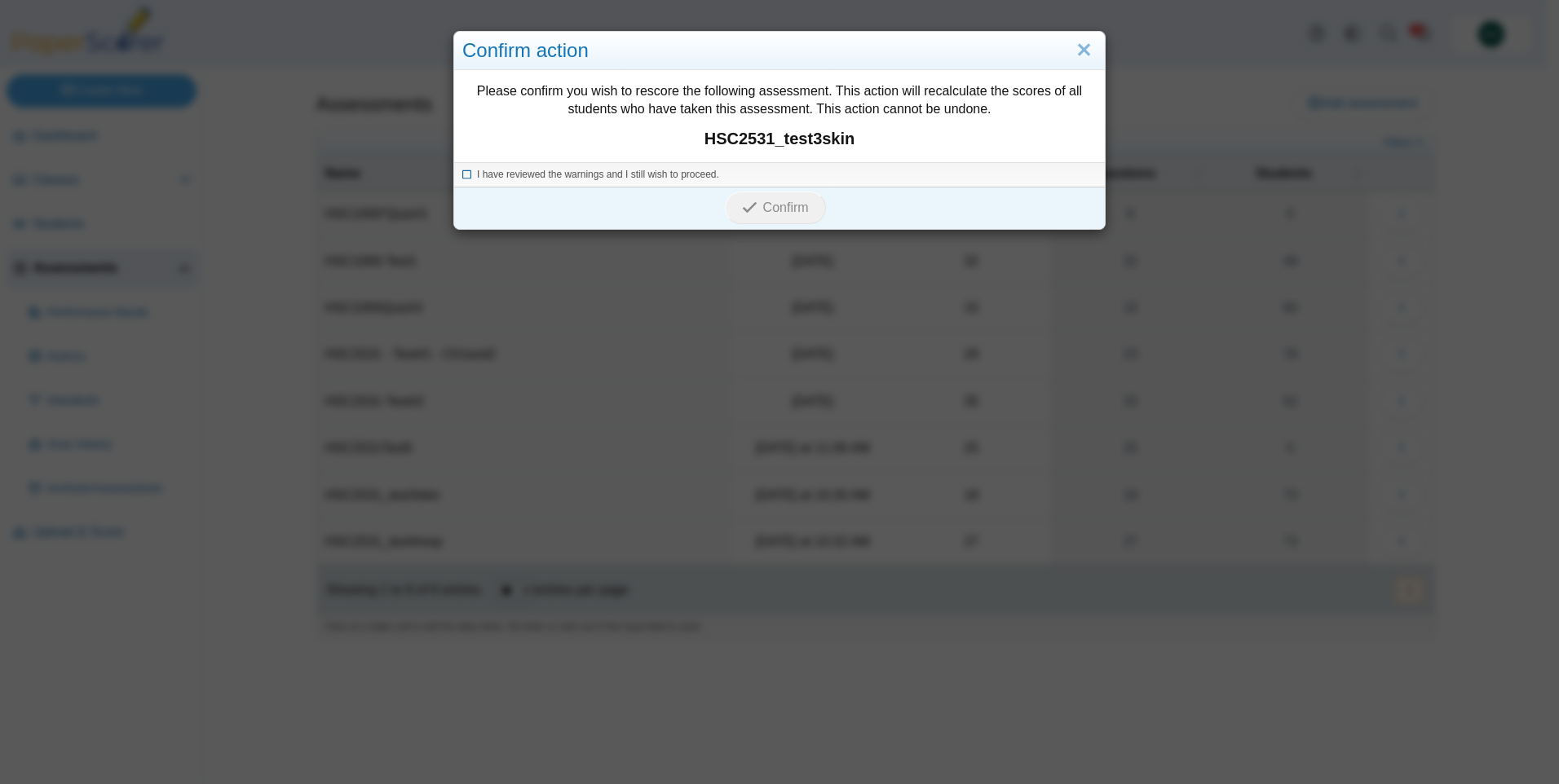
click at [633, 172] on span "I have reviewed the warnings and I still wish to proceed." at bounding box center [597, 174] width 242 height 12
click at [750, 206] on icon "submit" at bounding box center [750, 207] width 16 height 16
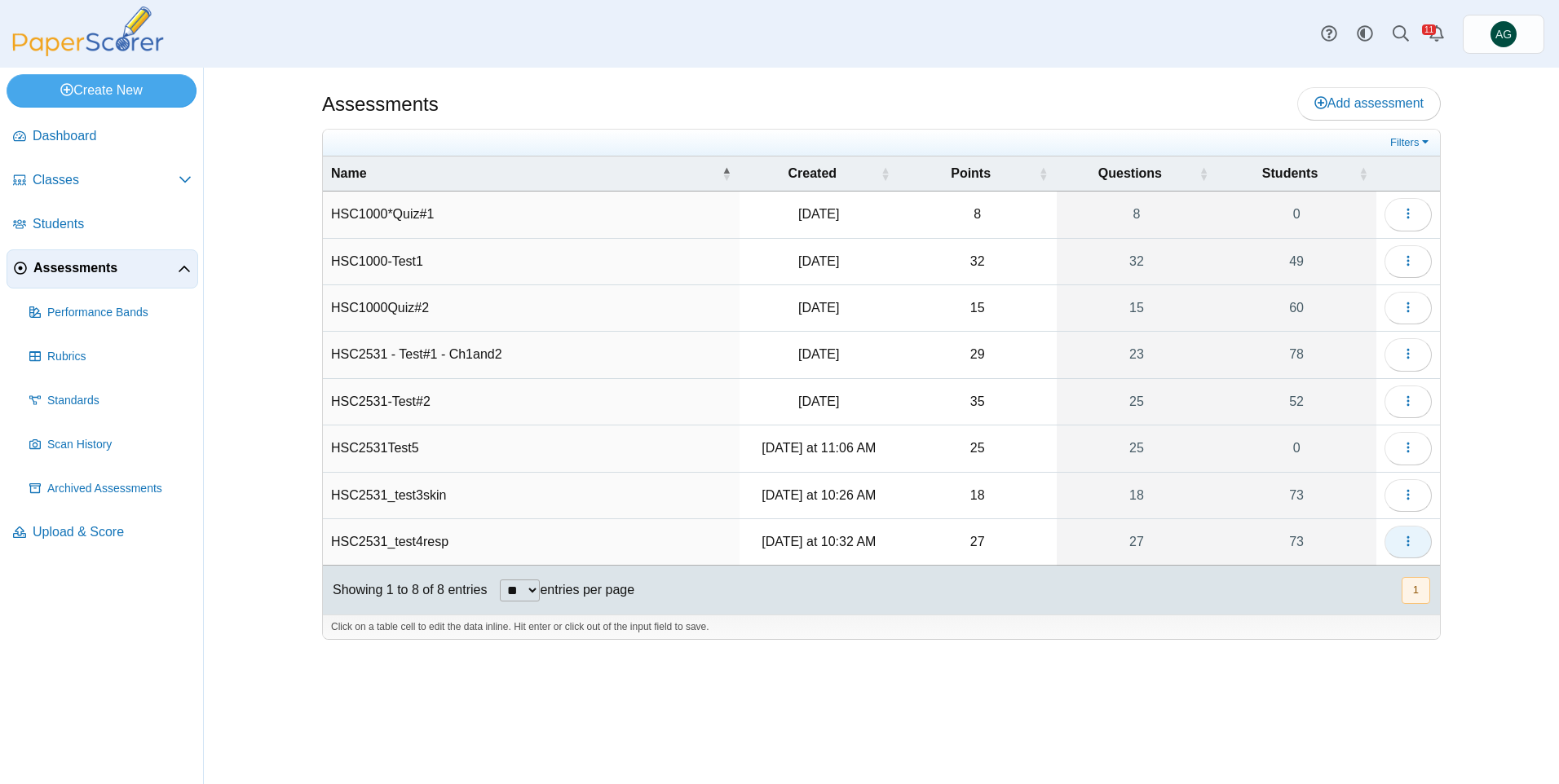
click at [1403, 555] on button "button" at bounding box center [1409, 542] width 48 height 33
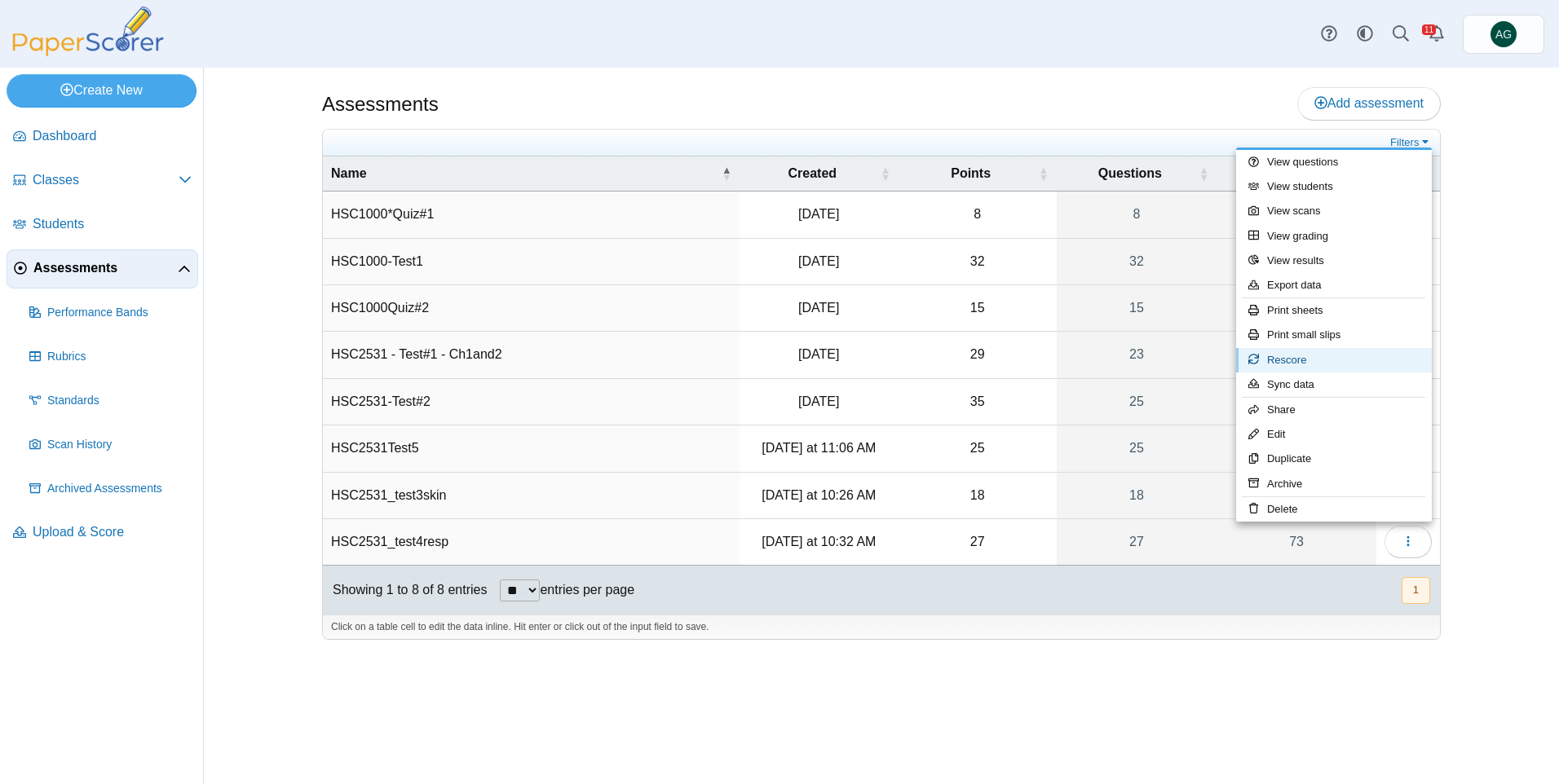
click at [1302, 355] on link "Rescore" at bounding box center [1334, 361] width 196 height 25
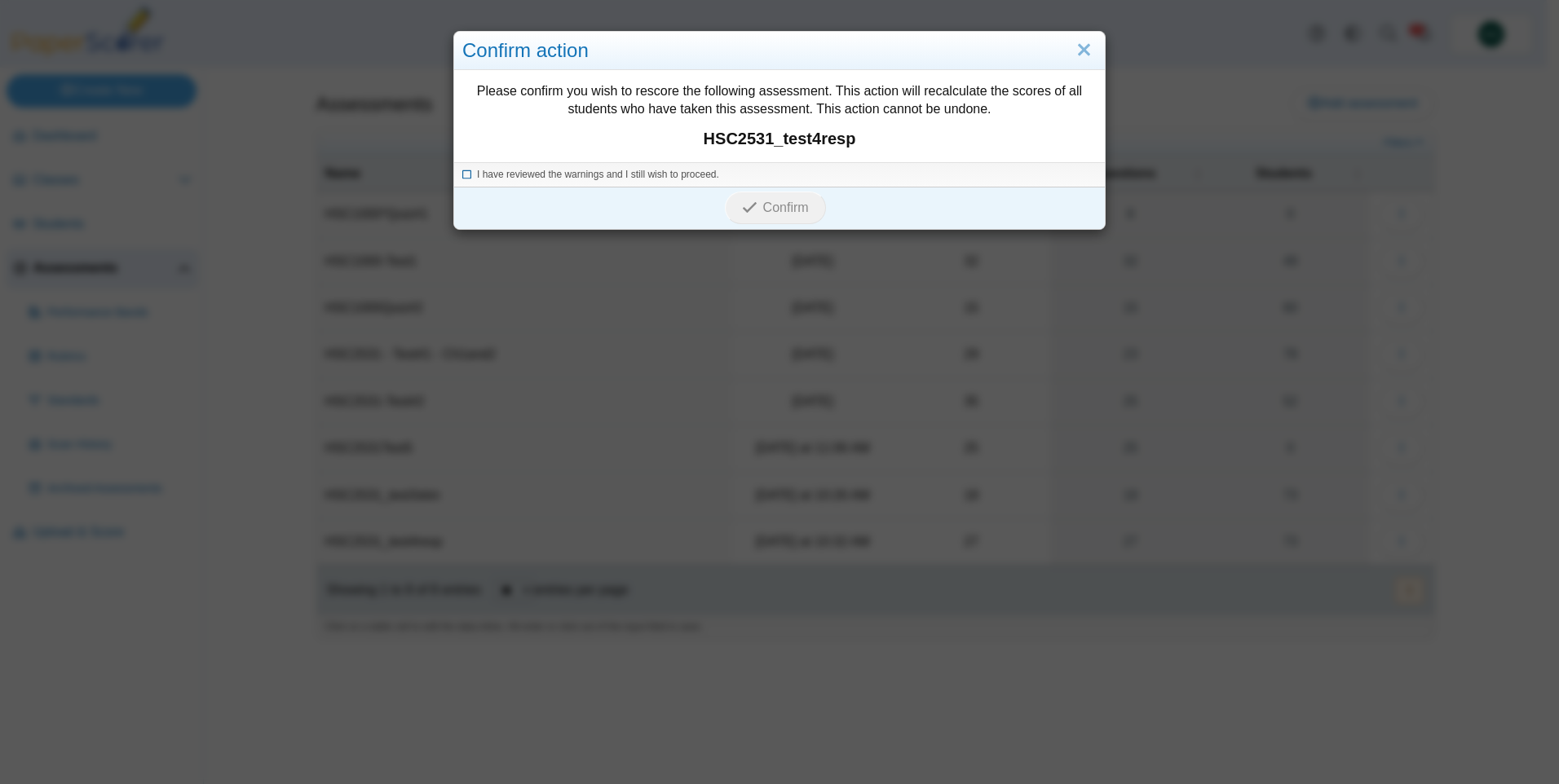
click at [692, 169] on span "I have reviewed the warnings and I still wish to proceed." at bounding box center [597, 174] width 242 height 12
click at [742, 202] on icon "submit" at bounding box center [750, 207] width 16 height 16
